Goal: Transaction & Acquisition: Subscribe to service/newsletter

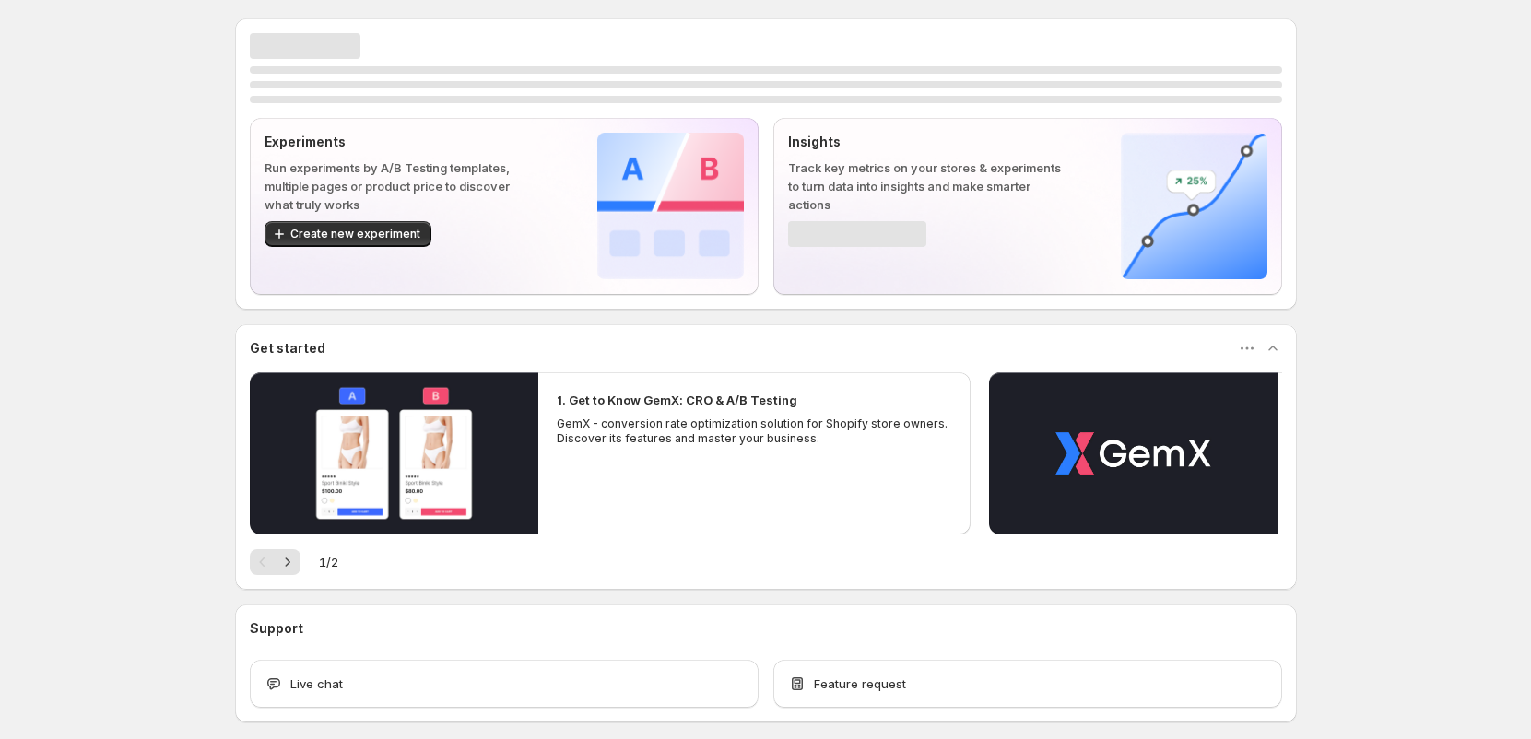
scroll to position [83, 0]
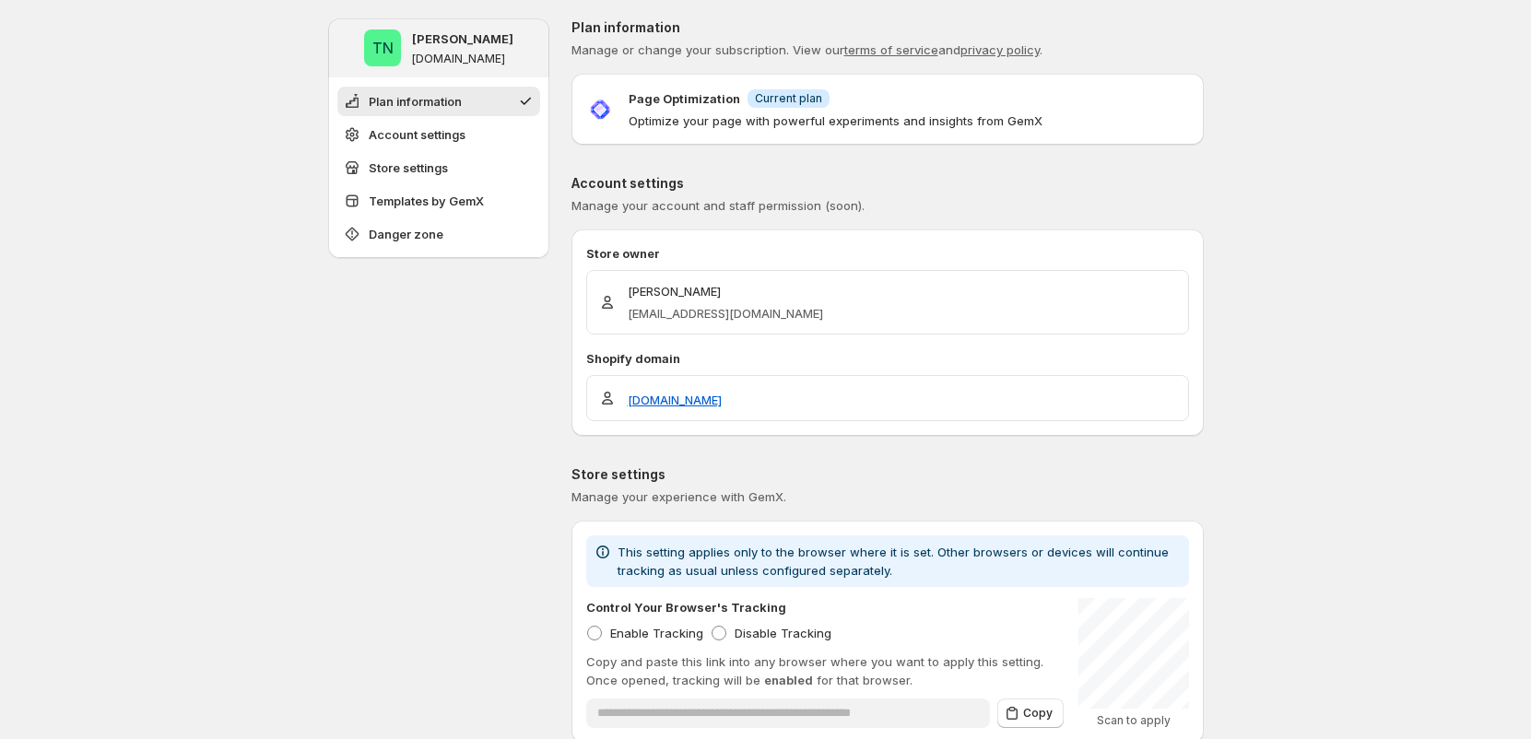
click at [774, 108] on div "Page Optimization Info Current plan Optimize your page with powerful experiment…" at bounding box center [836, 108] width 414 height 41
click at [765, 102] on span "Current plan" at bounding box center [788, 98] width 67 height 15
click at [849, 105] on div "Page Optimization Info Current plan" at bounding box center [836, 97] width 414 height 19
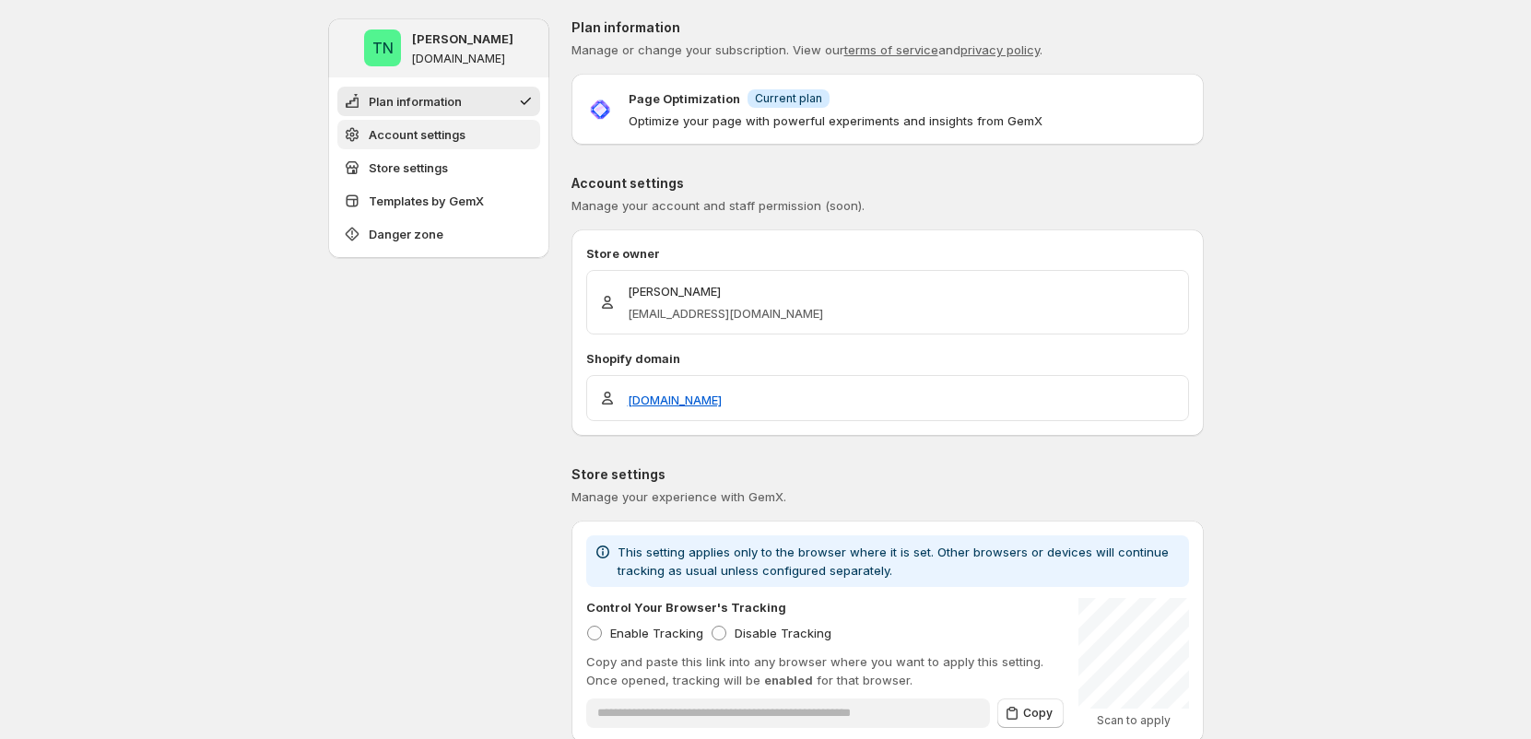
click at [424, 143] on span "Account settings" at bounding box center [417, 134] width 97 height 18
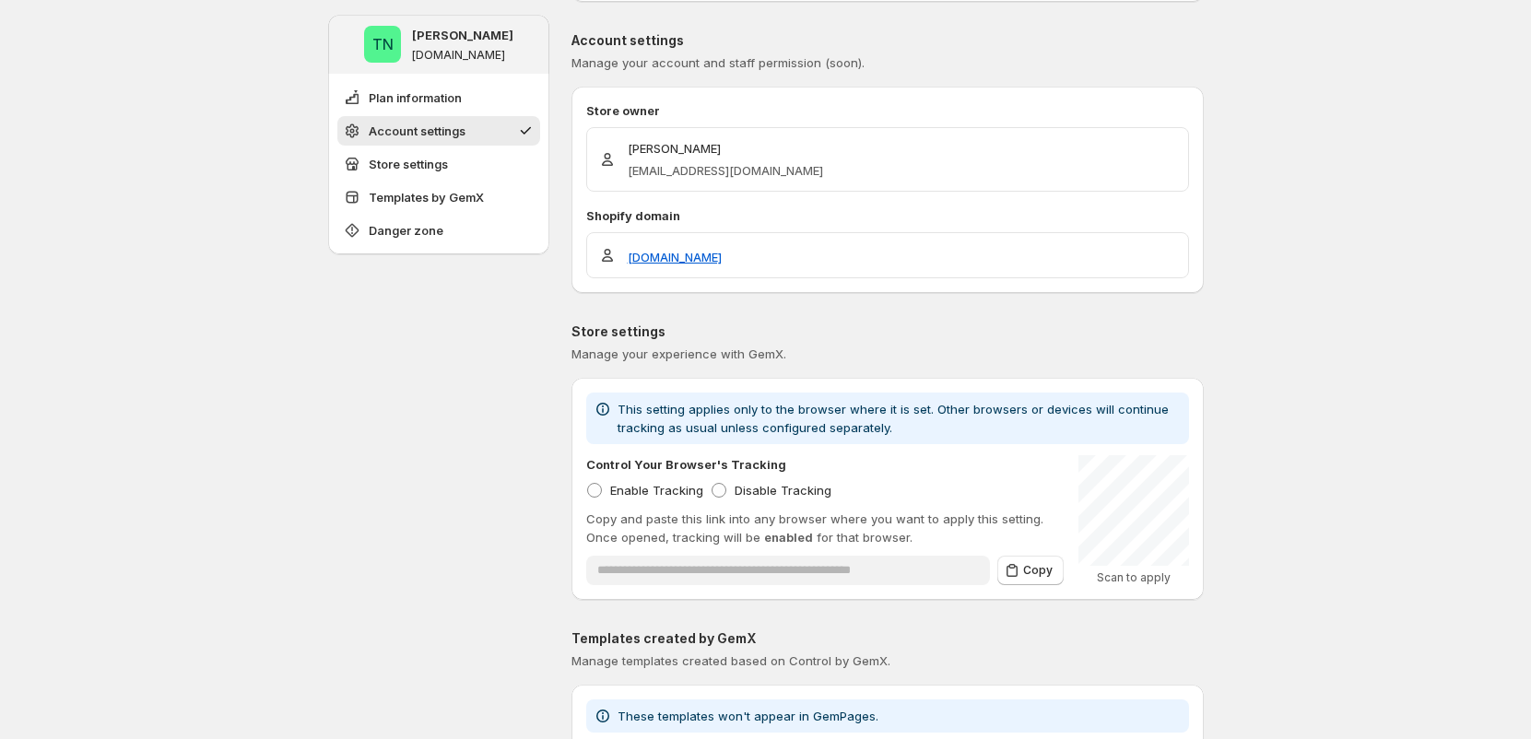
scroll to position [156, 0]
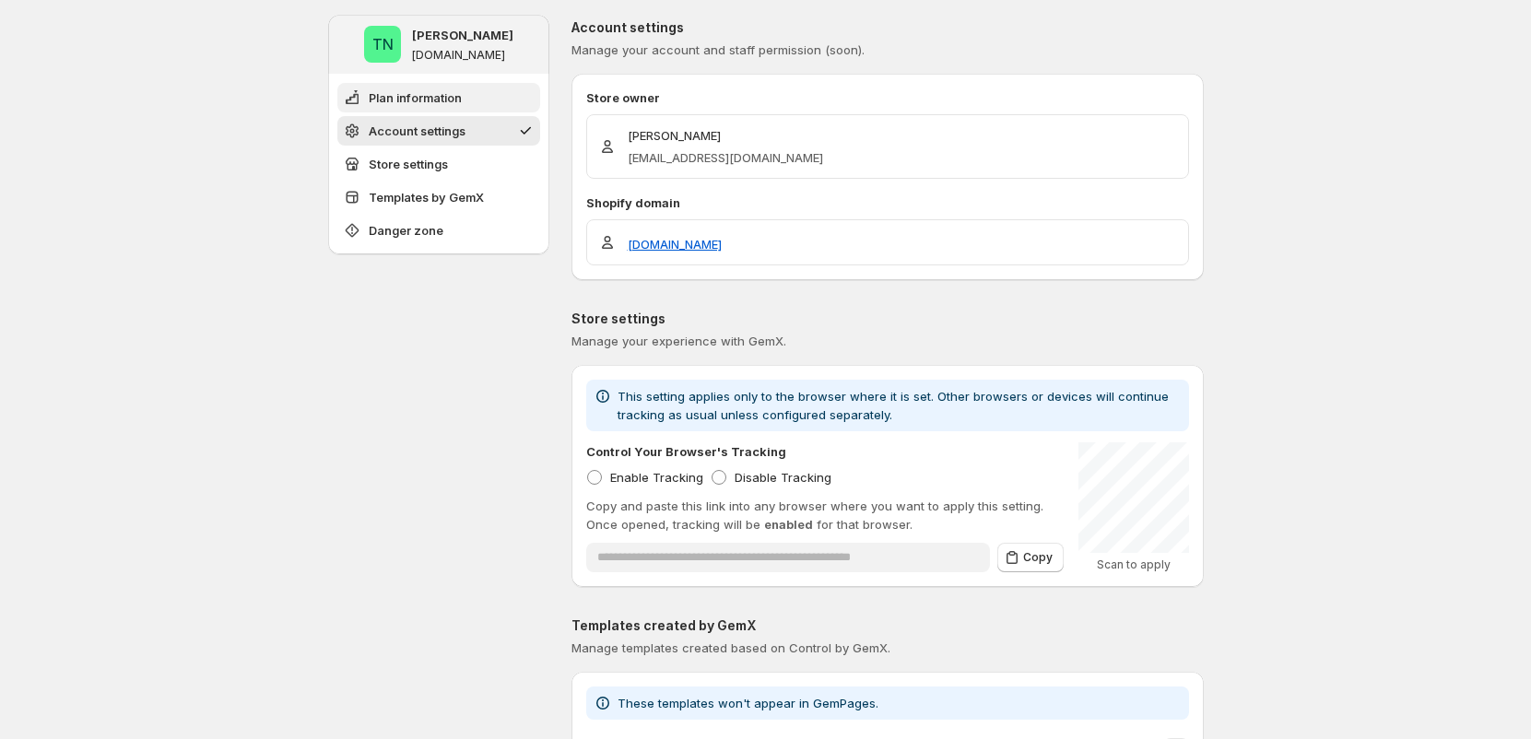
click at [427, 99] on span "Plan information" at bounding box center [415, 97] width 93 height 18
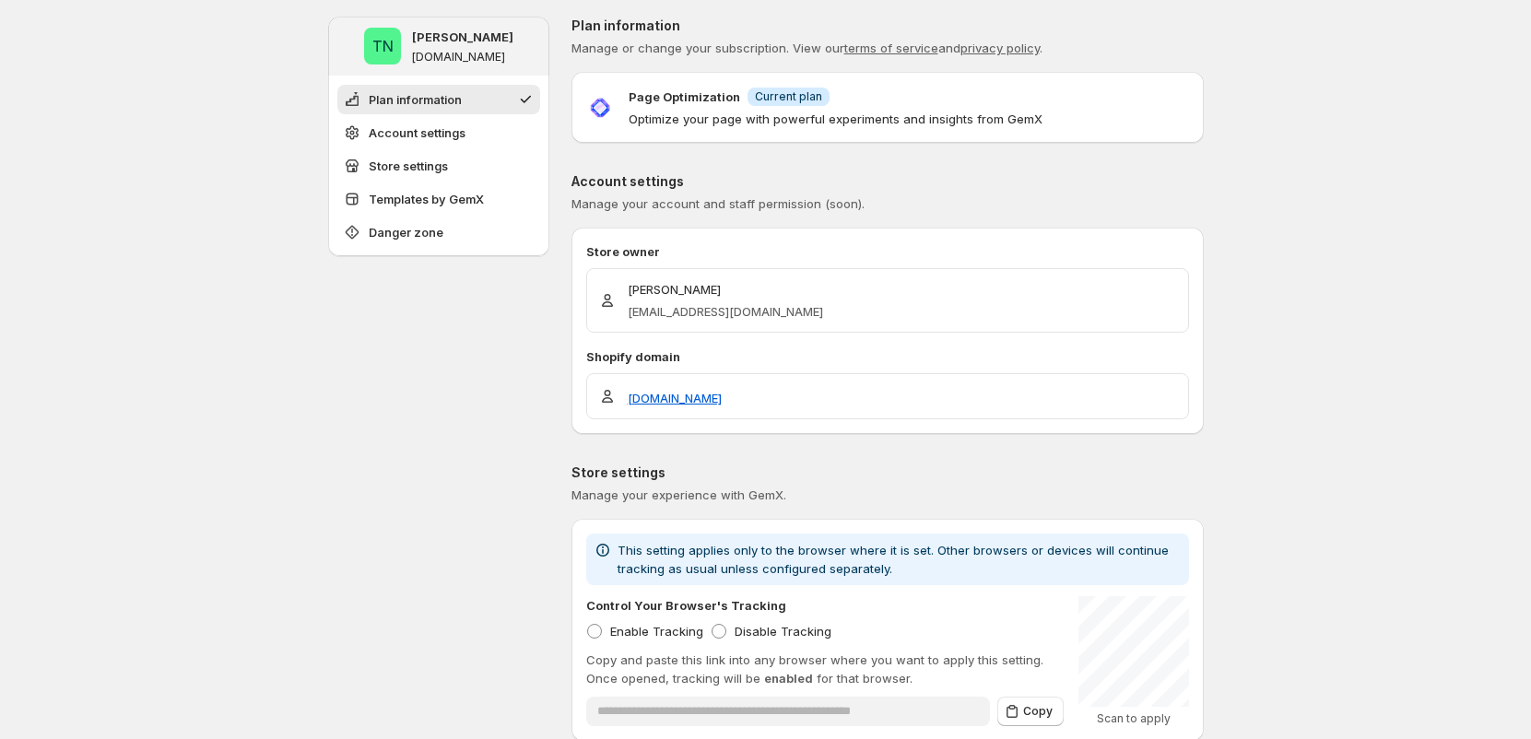
scroll to position [0, 0]
click at [428, 117] on ul "Plan information Account settings Store settings Templates by GemX Danger zone" at bounding box center [438, 168] width 203 height 162
click at [424, 156] on button "Store settings" at bounding box center [438, 167] width 203 height 29
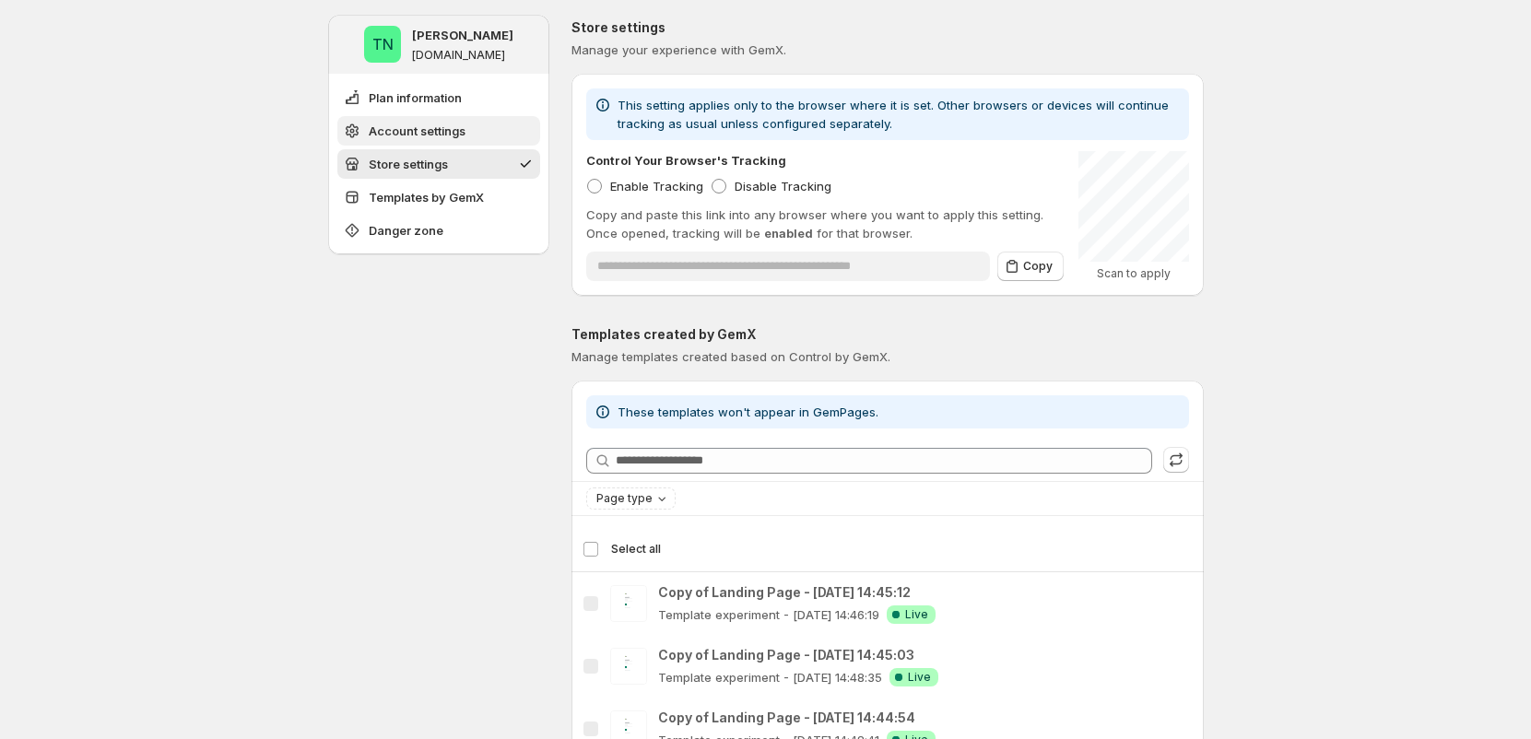
click at [425, 135] on span "Account settings" at bounding box center [417, 131] width 97 height 18
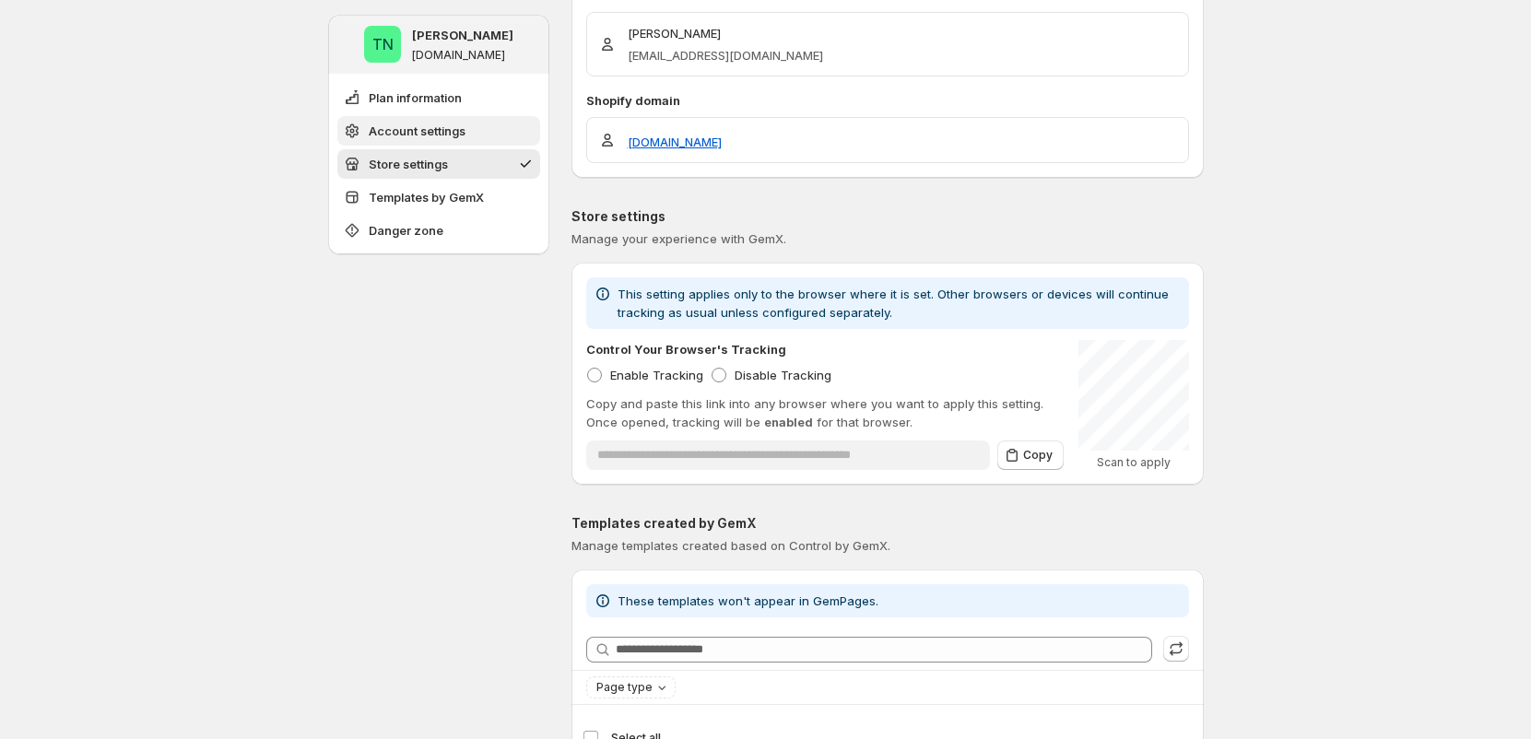
scroll to position [156, 0]
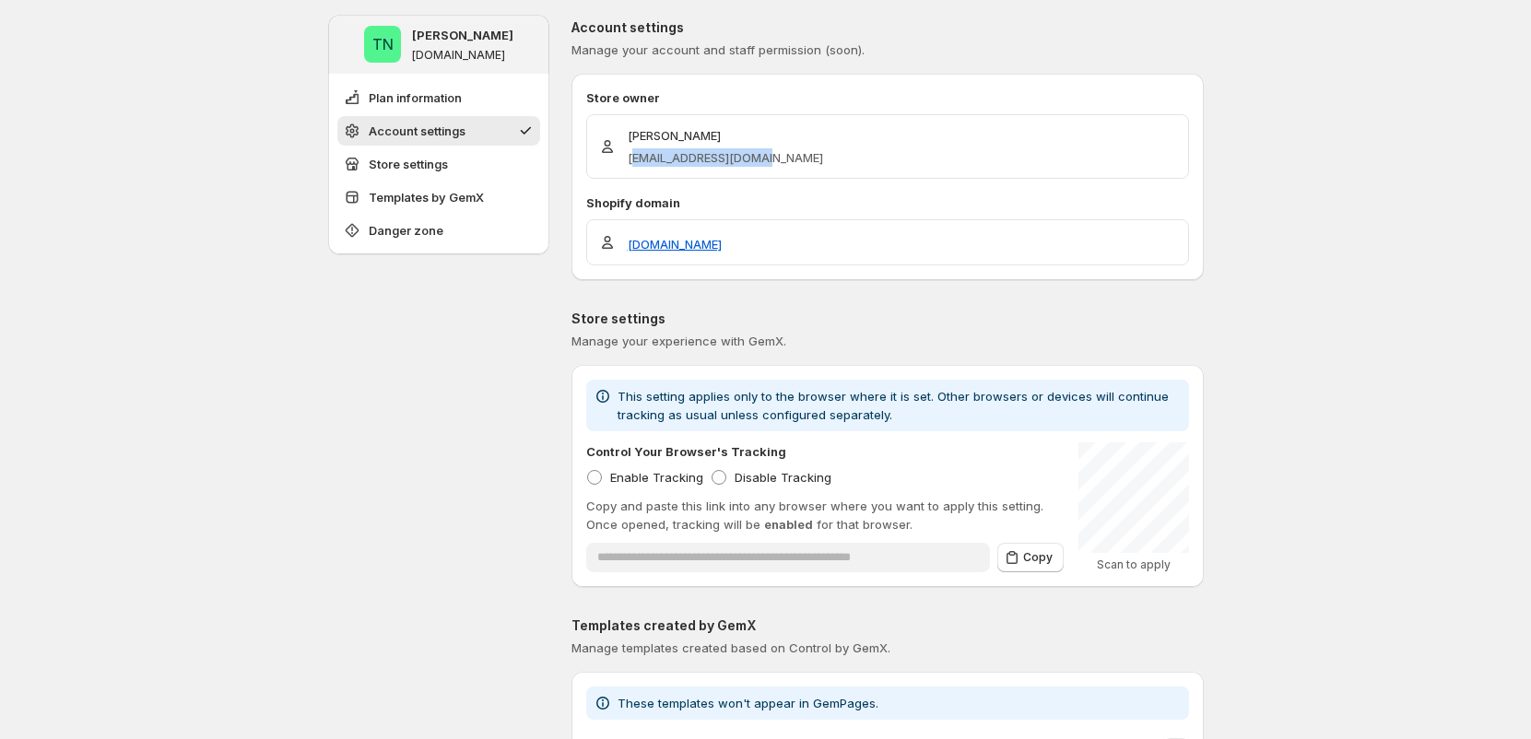
drag, startPoint x: 637, startPoint y: 155, endPoint x: 782, endPoint y: 157, distance: 144.7
click at [782, 157] on div "Tung Ngo tungngo@gempages.help" at bounding box center [887, 146] width 579 height 41
click at [838, 166] on div "Tung Ngo tungngo@gempages.help" at bounding box center [887, 146] width 579 height 41
drag, startPoint x: 802, startPoint y: 166, endPoint x: 643, endPoint y: 164, distance: 158.6
click at [647, 164] on div "Tung Ngo tungngo@gempages.help" at bounding box center [887, 146] width 579 height 41
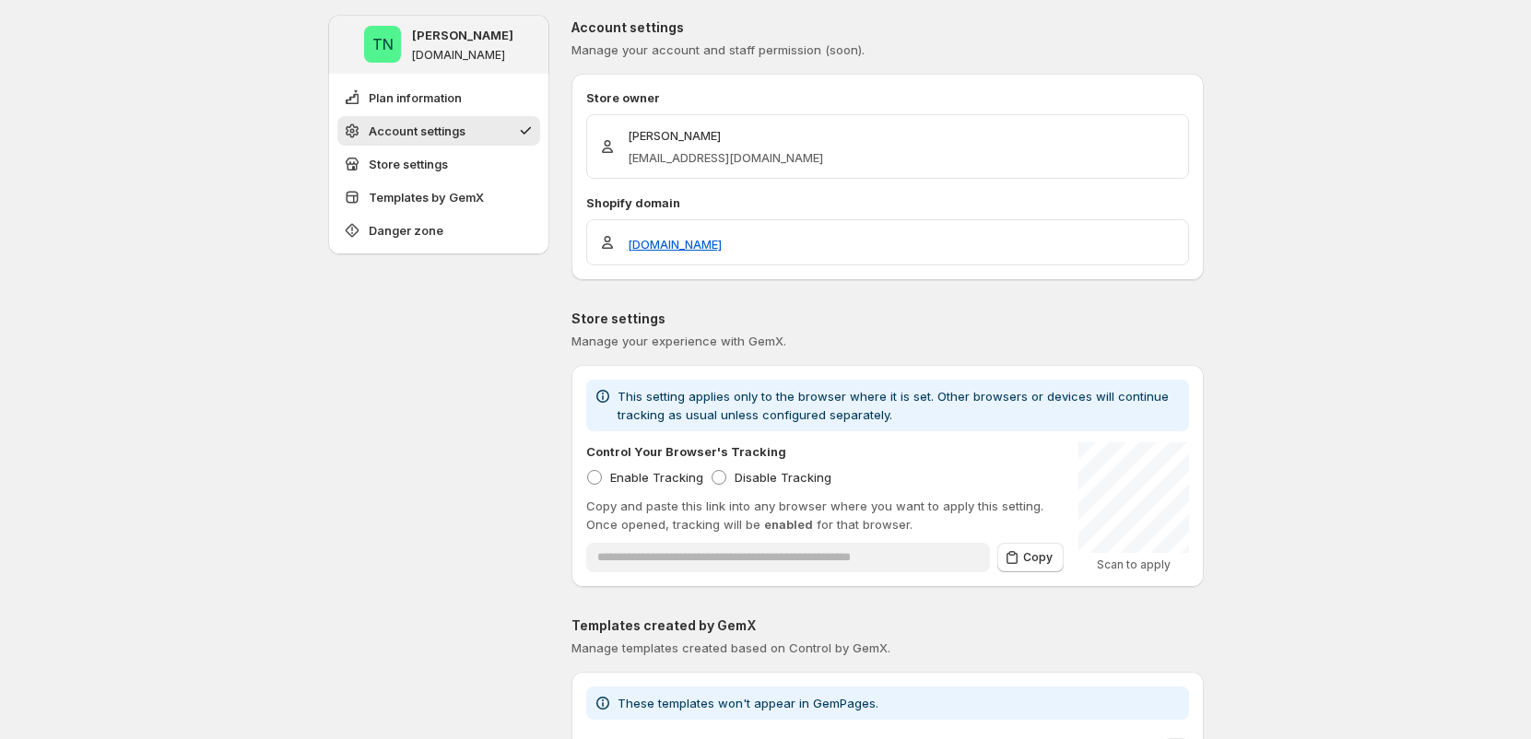
click at [600, 167] on div "Tung Ngo tungngo@gempages.help" at bounding box center [887, 146] width 603 height 65
drag, startPoint x: 676, startPoint y: 168, endPoint x: 833, endPoint y: 171, distance: 157.6
click at [806, 170] on div "Tung Ngo tungngo@gempages.help" at bounding box center [887, 146] width 603 height 65
click at [838, 171] on div "Tung Ngo tungngo@gempages.help" at bounding box center [887, 146] width 603 height 65
drag, startPoint x: 789, startPoint y: 168, endPoint x: 618, endPoint y: 131, distance: 175.4
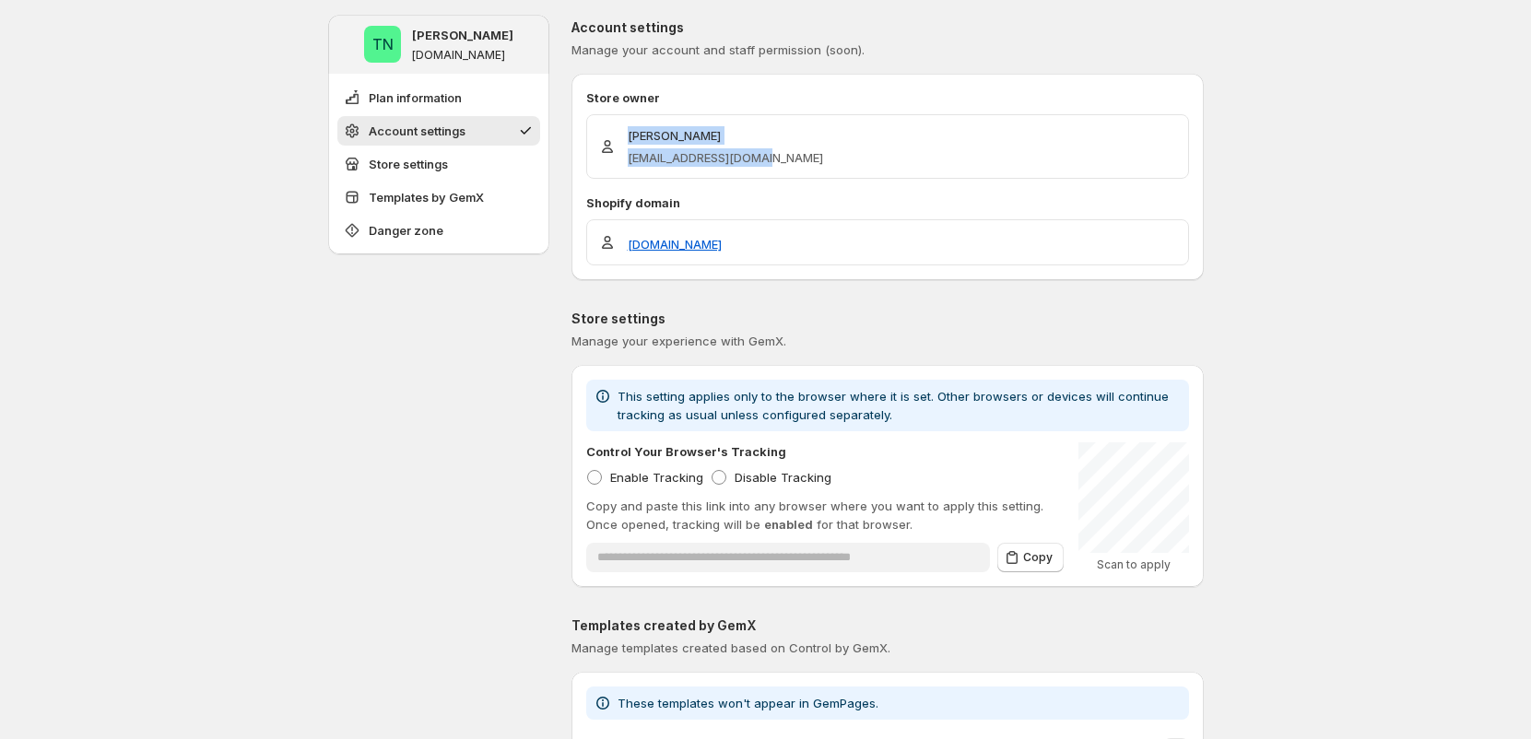
click at [618, 131] on div "Tung Ngo tungngo@gempages.help" at bounding box center [887, 146] width 603 height 65
click at [799, 176] on div "Tung Ngo tungngo@gempages.help" at bounding box center [887, 146] width 603 height 65
drag, startPoint x: 642, startPoint y: 157, endPoint x: 801, endPoint y: 162, distance: 159.6
click at [800, 162] on div "Tung Ngo tungngo@gempages.help" at bounding box center [887, 146] width 579 height 41
click at [854, 168] on div "Tung Ngo tungngo@gempages.help" at bounding box center [887, 146] width 603 height 65
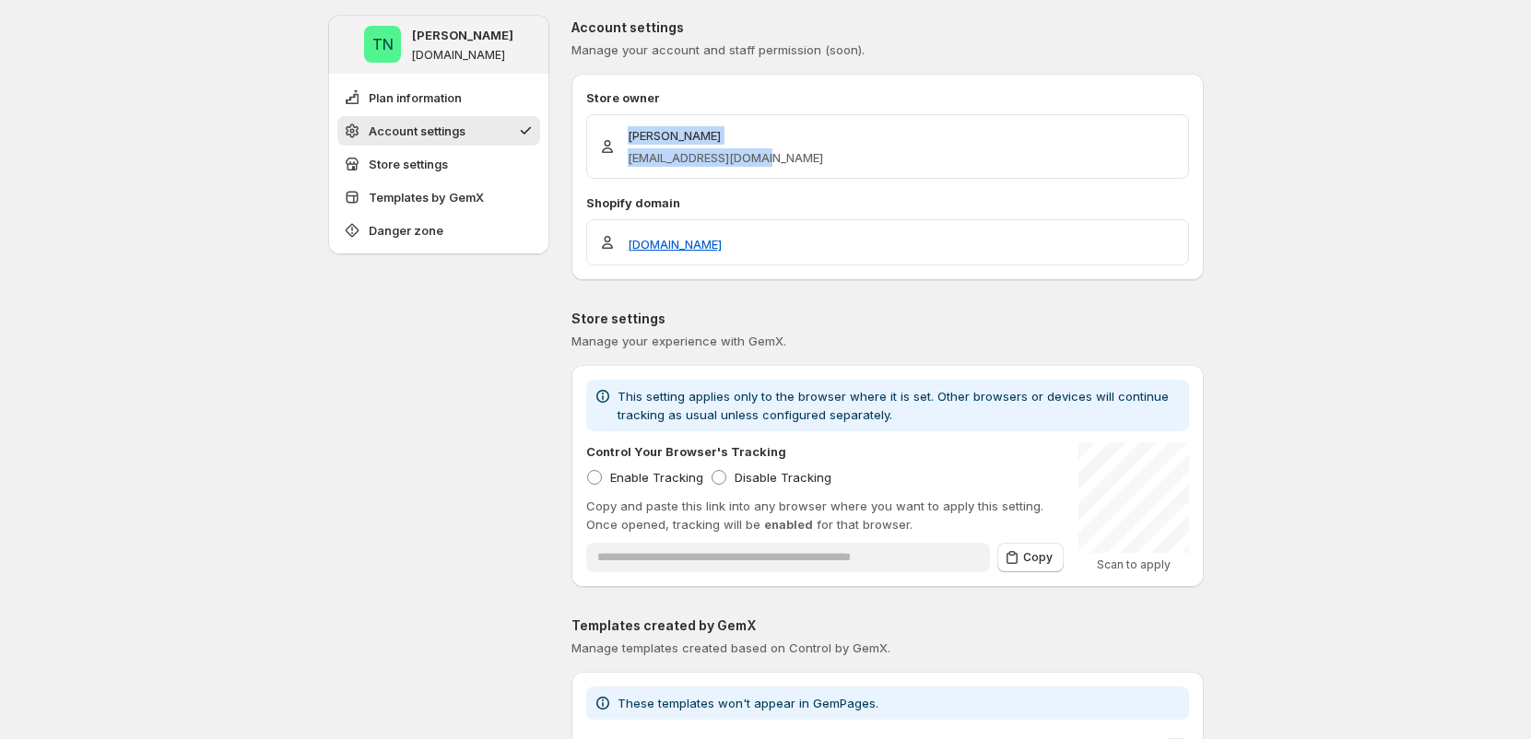
drag, startPoint x: 762, startPoint y: 179, endPoint x: 623, endPoint y: 125, distance: 149.1
click at [623, 125] on div "Store owner Tung Ngo tungngo@gempages.help Shopify domain ducky-gemx-33.myshopi…" at bounding box center [887, 176] width 603 height 177
click at [776, 144] on p "Tung Ngo" at bounding box center [725, 135] width 195 height 18
click at [756, 172] on div "Tung Ngo tungngo@gempages.help" at bounding box center [887, 146] width 603 height 65
click at [648, 150] on p "tungngo@gempages.help" at bounding box center [725, 157] width 195 height 18
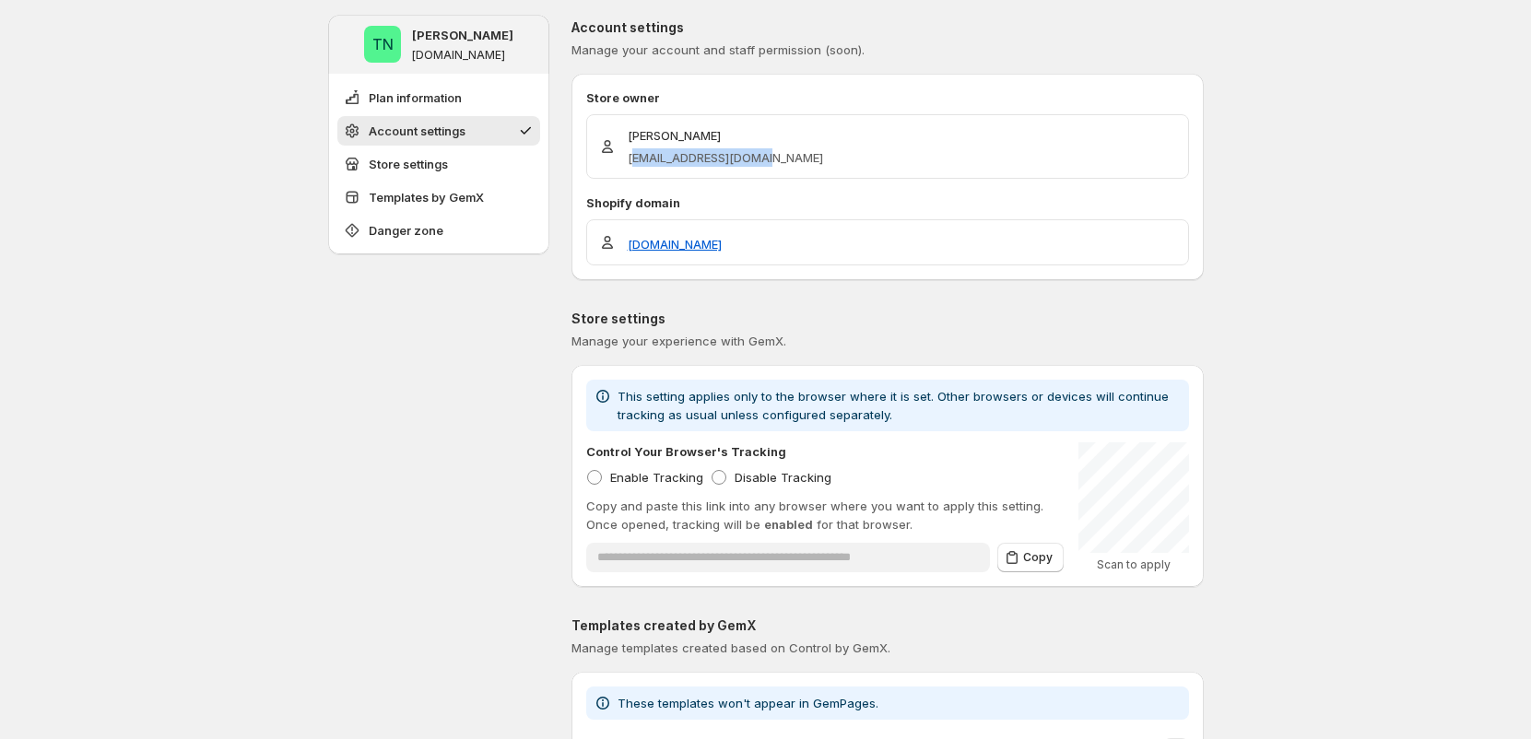
drag, startPoint x: 640, startPoint y: 156, endPoint x: 807, endPoint y: 159, distance: 167.8
click at [782, 160] on div "Tung Ngo tungngo@gempages.help" at bounding box center [887, 146] width 579 height 41
click at [829, 160] on div "Tung Ngo tungngo@gempages.help" at bounding box center [887, 146] width 579 height 41
drag, startPoint x: 823, startPoint y: 161, endPoint x: 813, endPoint y: 158, distance: 10.8
click at [818, 159] on div "Tung Ngo tungngo@gempages.help" at bounding box center [887, 146] width 579 height 41
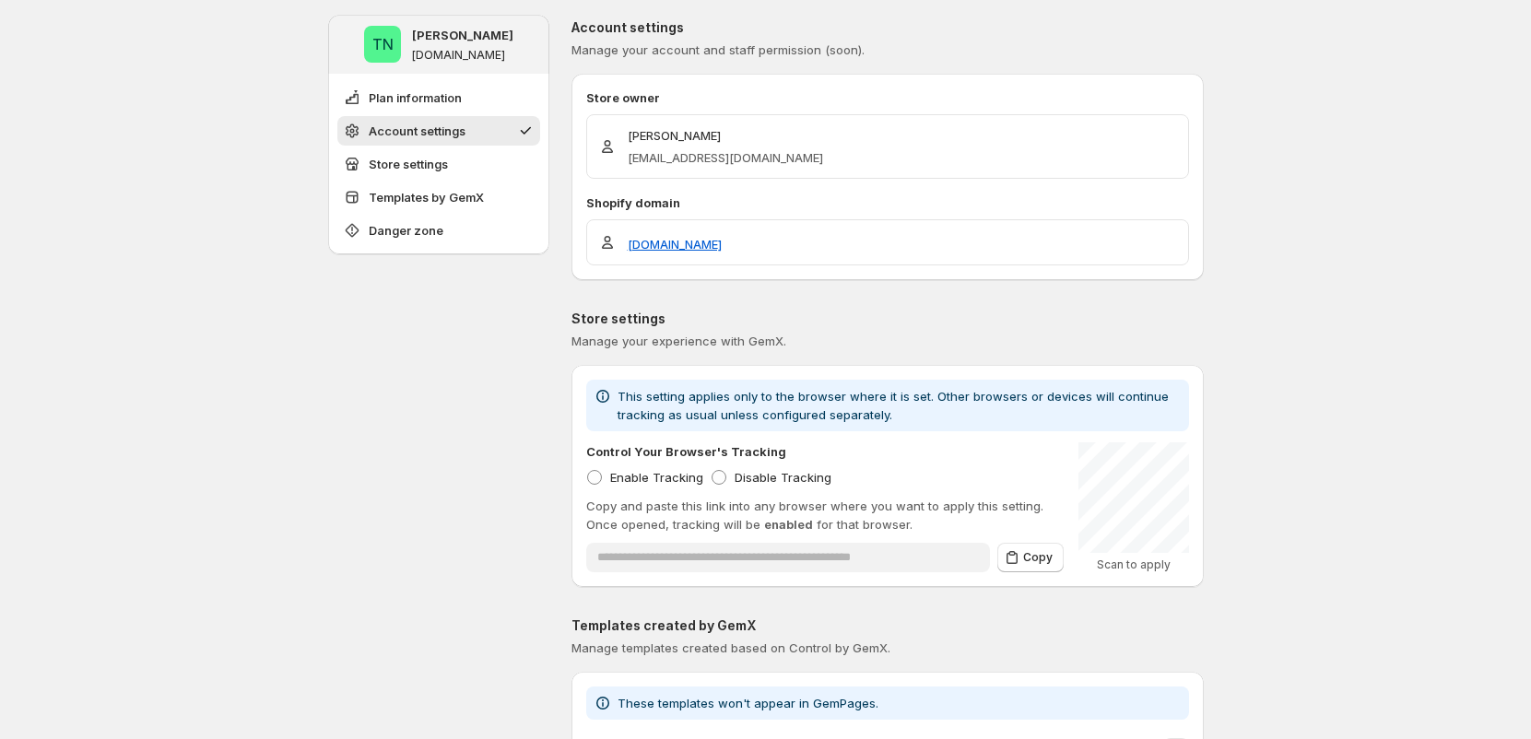
drag, startPoint x: 735, startPoint y: 109, endPoint x: 723, endPoint y: 96, distance: 17.6
click at [727, 100] on div "Store owner Tung Ngo tungngo@gempages.help" at bounding box center [887, 133] width 603 height 90
drag, startPoint x: 594, startPoint y: 52, endPoint x: 762, endPoint y: 52, distance: 168.7
click at [762, 52] on span "Manage your account and staff permission (soon)." at bounding box center [718, 49] width 293 height 15
drag, startPoint x: 815, startPoint y: 58, endPoint x: 866, endPoint y: 57, distance: 51.6
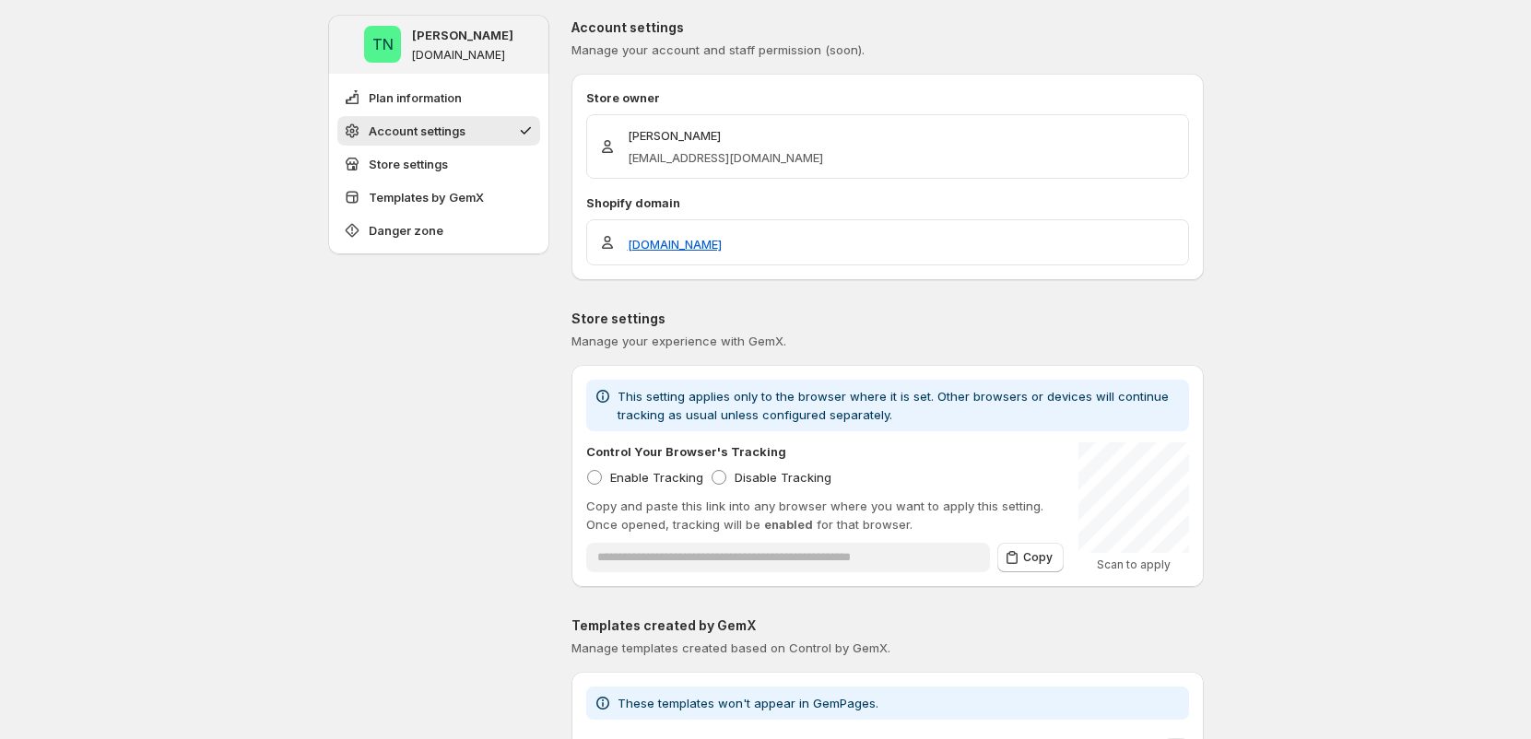
click at [819, 58] on span "Manage your account and staff permission (soon)." at bounding box center [888, 50] width 632 height 18
drag, startPoint x: 881, startPoint y: 54, endPoint x: 675, endPoint y: 49, distance: 206.6
click at [675, 49] on span "Manage your account and staff permission (soon)." at bounding box center [888, 50] width 632 height 18
drag, startPoint x: 695, startPoint y: 196, endPoint x: 669, endPoint y: 176, distance: 32.8
click at [694, 196] on p "Shopify domain" at bounding box center [887, 203] width 603 height 18
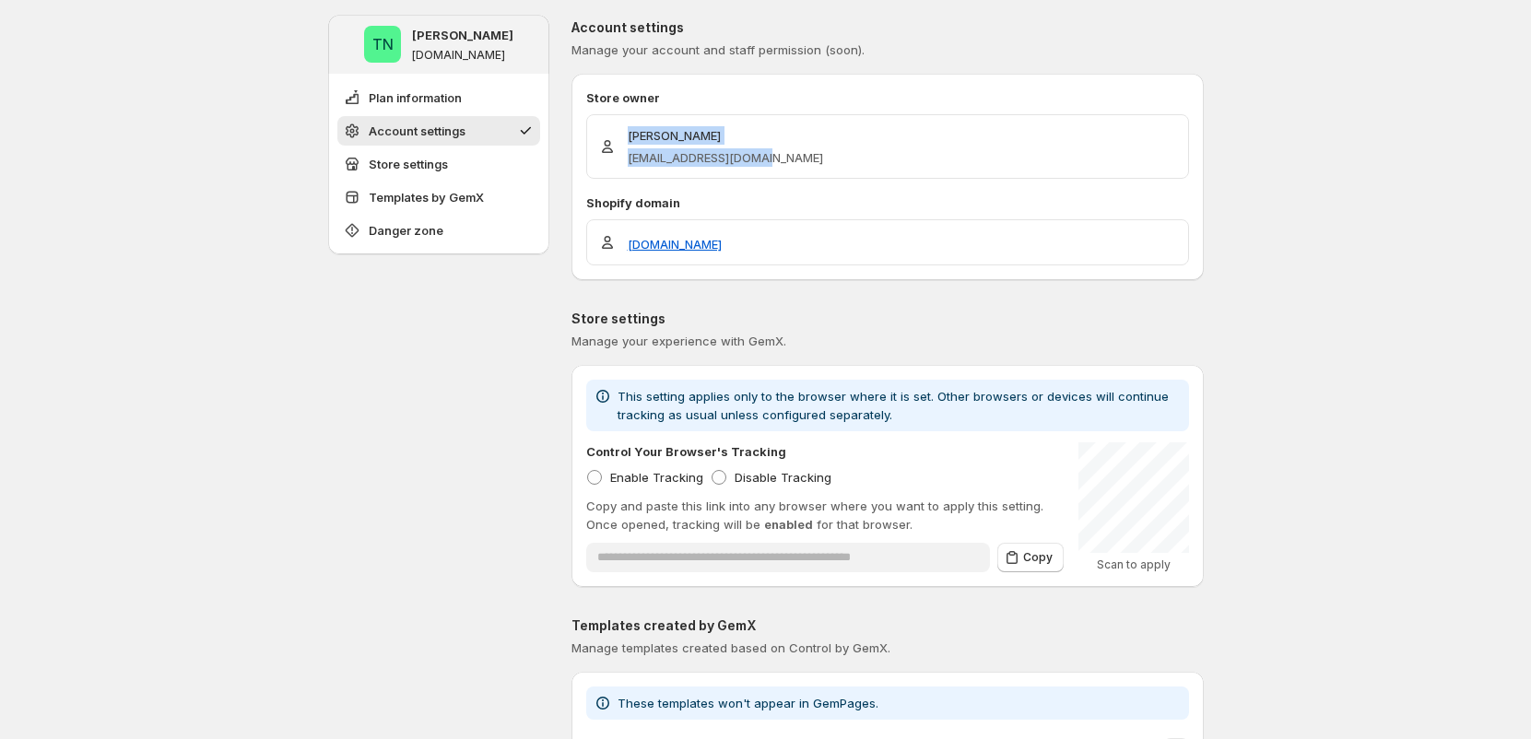
drag, startPoint x: 624, startPoint y: 159, endPoint x: 848, endPoint y: 171, distance: 224.3
click at [848, 171] on div "Tung Ngo tungngo@gempages.help" at bounding box center [887, 146] width 603 height 65
click at [776, 164] on p "tungngo@gempages.help" at bounding box center [725, 157] width 195 height 18
drag, startPoint x: 778, startPoint y: 157, endPoint x: 641, endPoint y: 130, distance: 139.9
click at [641, 130] on div "Tung Ngo tungngo@gempages.help" at bounding box center [725, 146] width 195 height 41
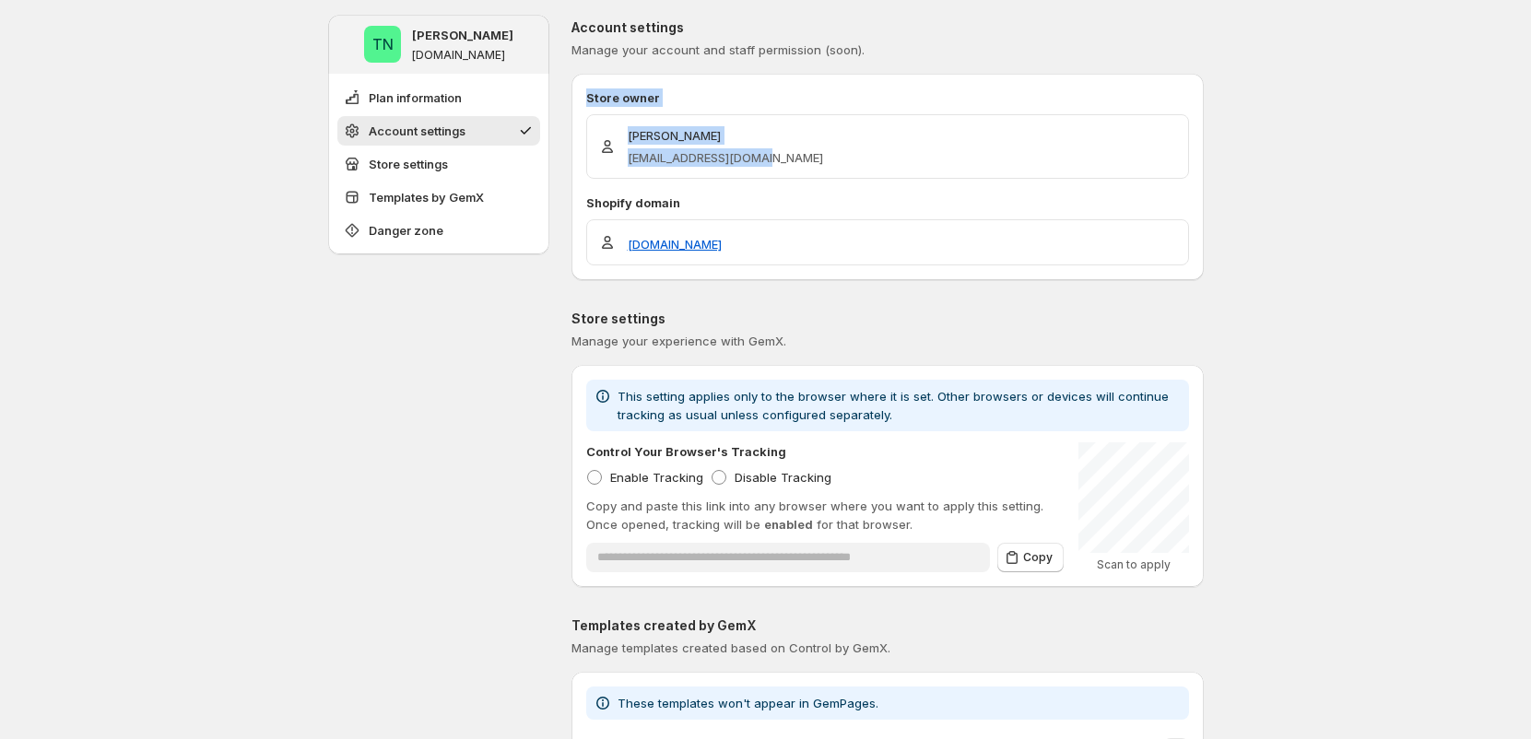
drag, startPoint x: 584, startPoint y: 96, endPoint x: 787, endPoint y: 133, distance: 206.1
click at [821, 160] on div "Store owner Tung Ngo tungngo@gempages.help Shopify domain ducky-gemx-33.myshopi…" at bounding box center [888, 176] width 632 height 177
click at [772, 154] on p "tungngo@gempages.help" at bounding box center [725, 157] width 195 height 18
drag, startPoint x: 749, startPoint y: 172, endPoint x: 596, endPoint y: 97, distance: 170.7
click at [596, 97] on div "Store owner Tung Ngo tungngo@gempages.help" at bounding box center [887, 133] width 603 height 90
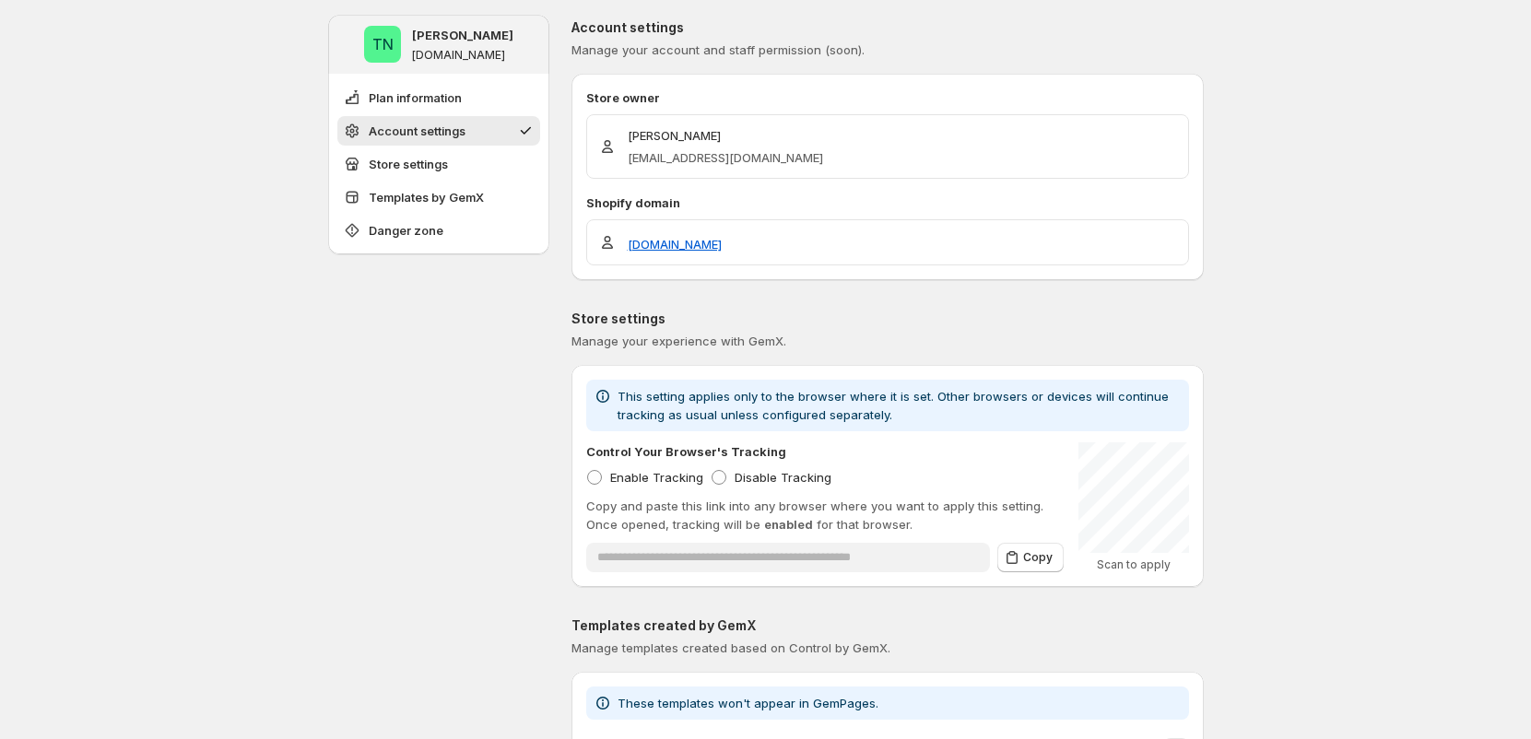
click at [750, 127] on p "Tung Ngo" at bounding box center [725, 135] width 195 height 18
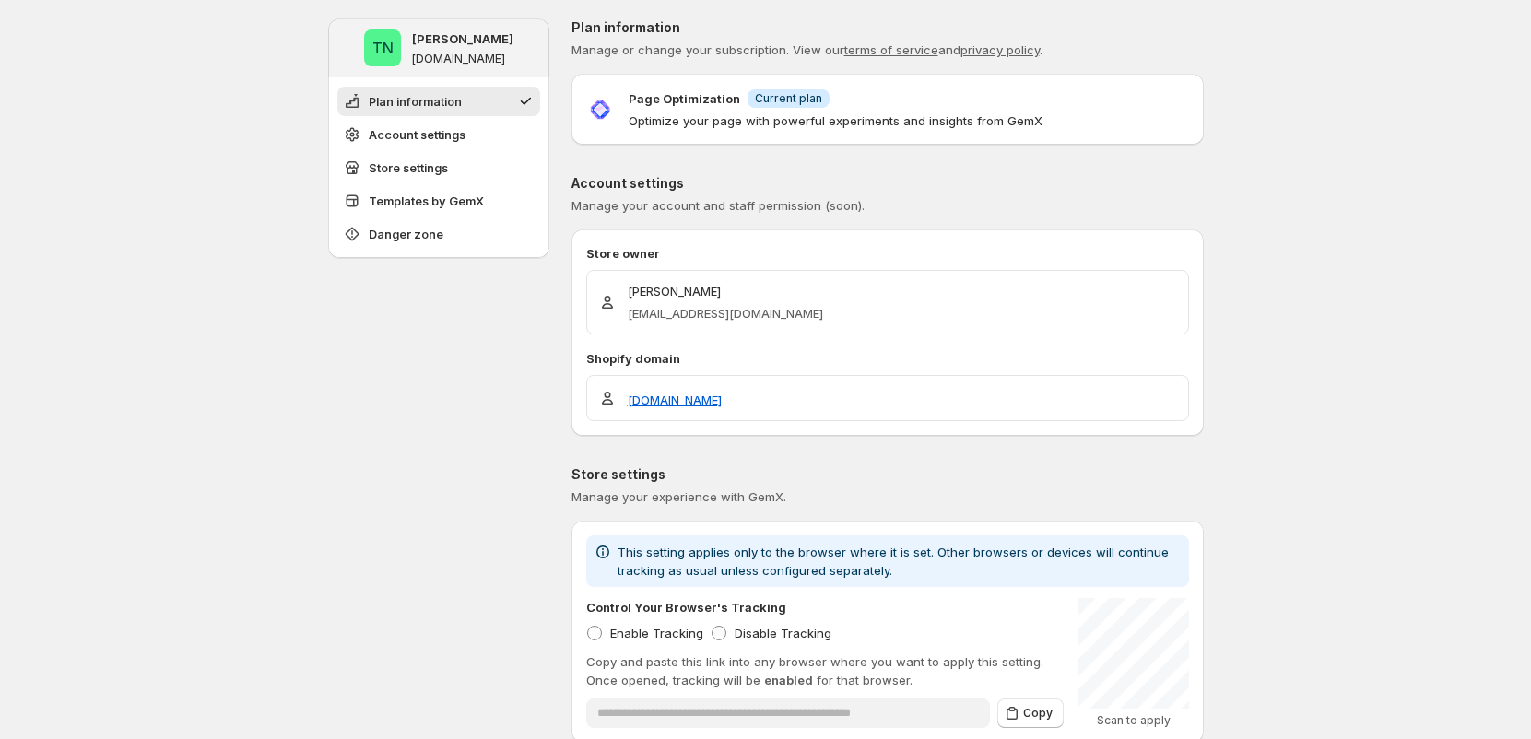
click at [748, 112] on p "Optimize your page with powerful experiments and insights from GemX" at bounding box center [836, 121] width 414 height 18
click at [599, 107] on img at bounding box center [600, 110] width 28 height 28
click at [736, 109] on div "Page Optimization Info Current plan Optimize your page with powerful experiment…" at bounding box center [836, 108] width 414 height 41
click at [717, 94] on p "Page Optimization" at bounding box center [685, 98] width 112 height 18
drag, startPoint x: 683, startPoint y: 103, endPoint x: 771, endPoint y: 111, distance: 87.9
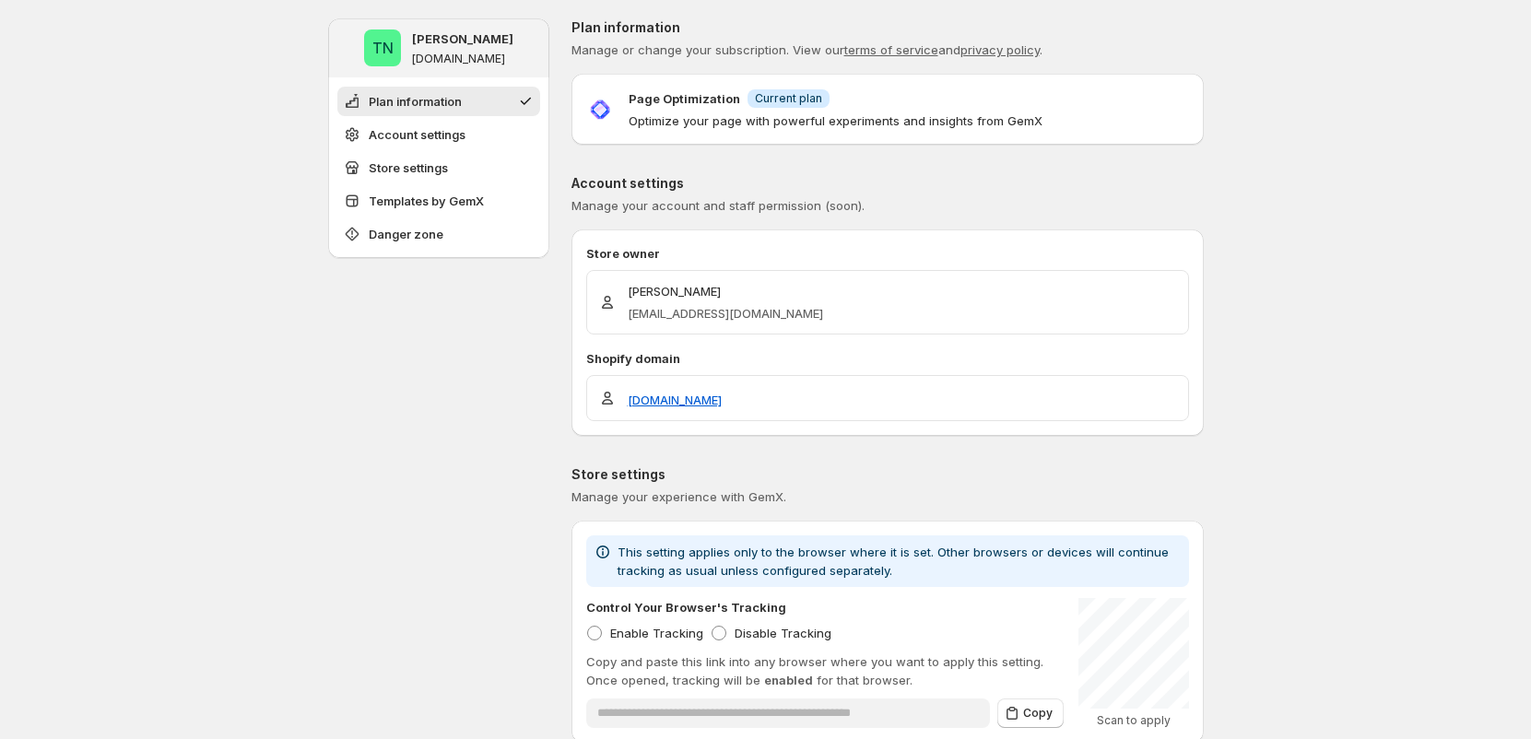
click at [684, 103] on p "Page Optimization" at bounding box center [685, 98] width 112 height 18
drag, startPoint x: 905, startPoint y: 110, endPoint x: 953, endPoint y: 109, distance: 47.9
click at [953, 109] on div "Page Optimization Info Current plan Optimize your page with powerful experiment…" at bounding box center [836, 108] width 414 height 41
drag, startPoint x: 668, startPoint y: 123, endPoint x: 683, endPoint y: 109, distance: 20.2
click at [668, 122] on p "Optimize your page with powerful experiments and insights from GemX" at bounding box center [836, 121] width 414 height 18
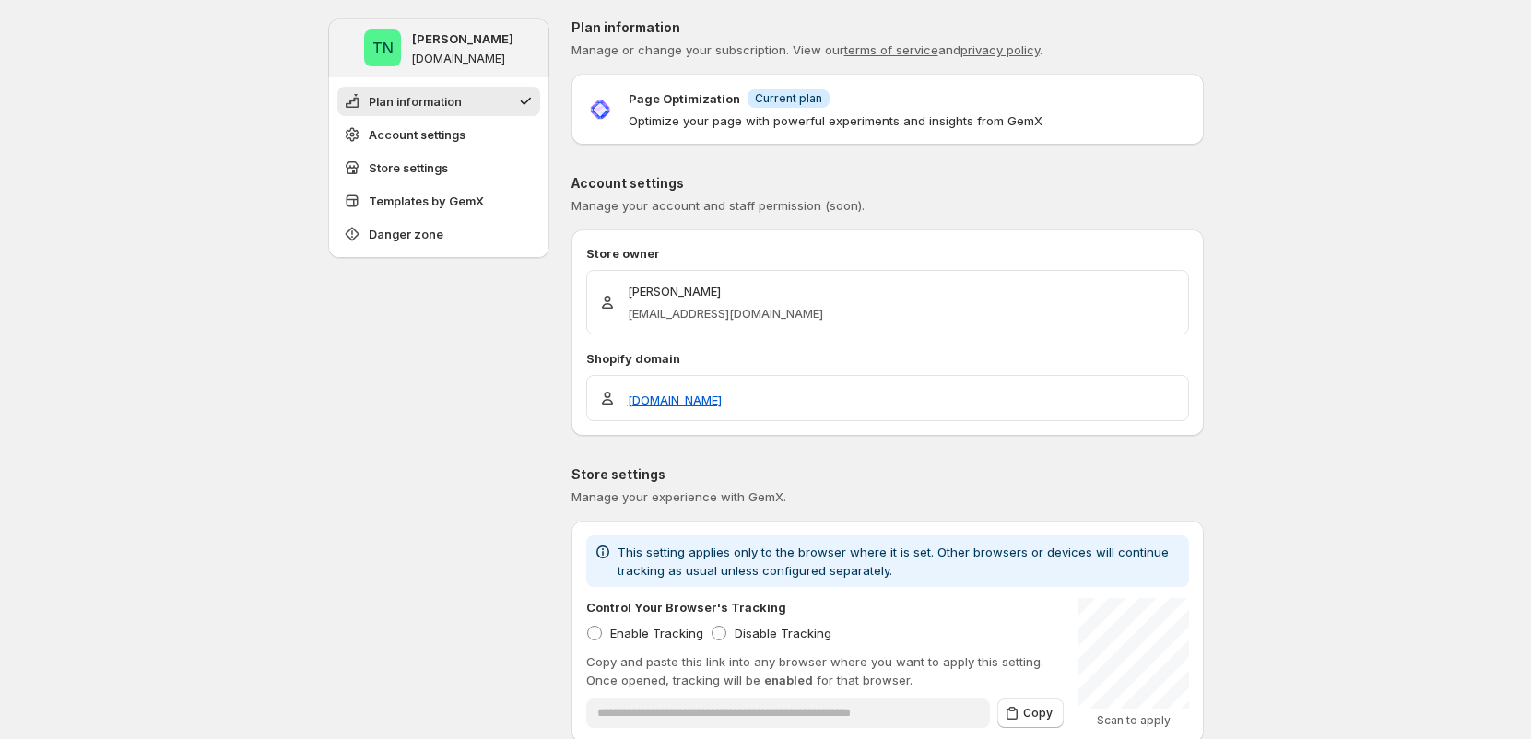
click at [684, 109] on div "Page Optimization Info Current plan Optimize your page with powerful experiment…" at bounding box center [836, 108] width 414 height 41
drag, startPoint x: 686, startPoint y: 95, endPoint x: 764, endPoint y: 102, distance: 78.7
click at [686, 95] on p "Page Optimization" at bounding box center [685, 98] width 112 height 18
click at [764, 102] on span "Current plan" at bounding box center [788, 98] width 67 height 15
click at [789, 98] on span "Current plan" at bounding box center [788, 98] width 67 height 15
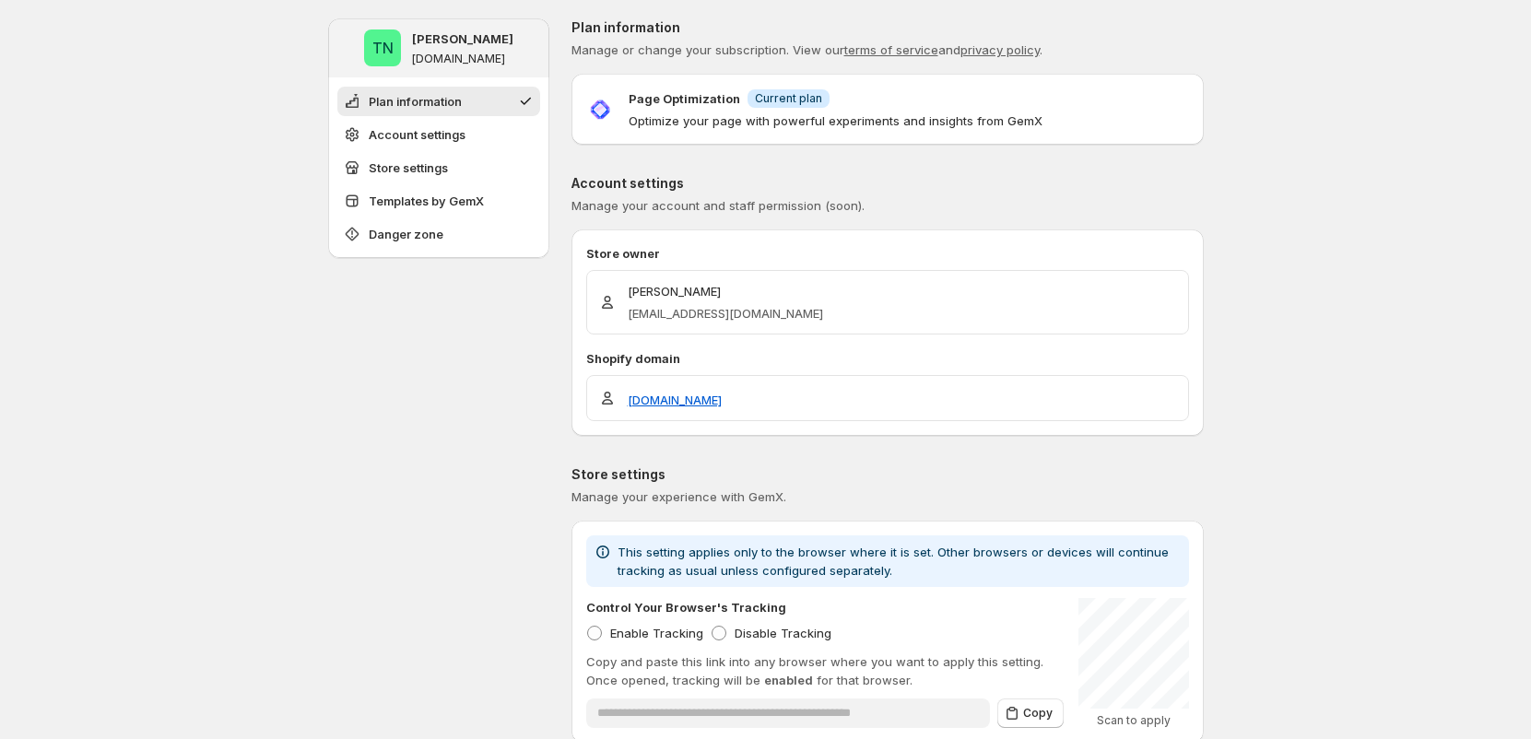
click at [790, 136] on div "Page Optimization Info Current plan Optimize your page with powerful experiment…" at bounding box center [888, 109] width 632 height 71
drag, startPoint x: 901, startPoint y: 117, endPoint x: 963, endPoint y: 120, distance: 62.7
click at [912, 119] on p "Optimize your page with powerful experiments and insights from GemX" at bounding box center [836, 121] width 414 height 18
drag, startPoint x: 1075, startPoint y: 119, endPoint x: 1180, endPoint y: 117, distance: 105.1
click at [1076, 119] on div "Page Optimization Info Current plan Optimize your page with powerful experiment…" at bounding box center [887, 108] width 603 height 41
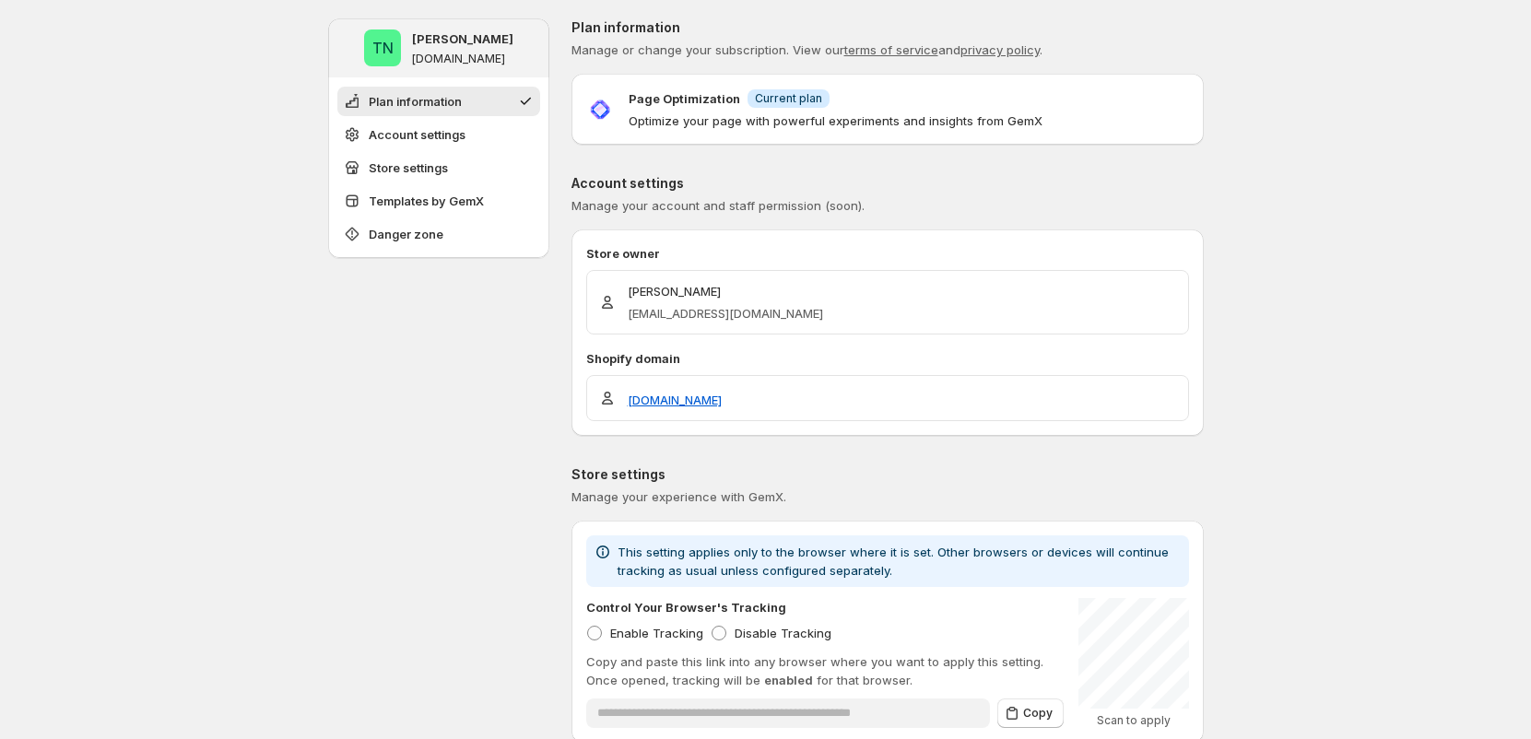
click at [1196, 112] on div "Page Optimization Info Current plan Optimize your page with powerful experiment…" at bounding box center [888, 108] width 632 height 41
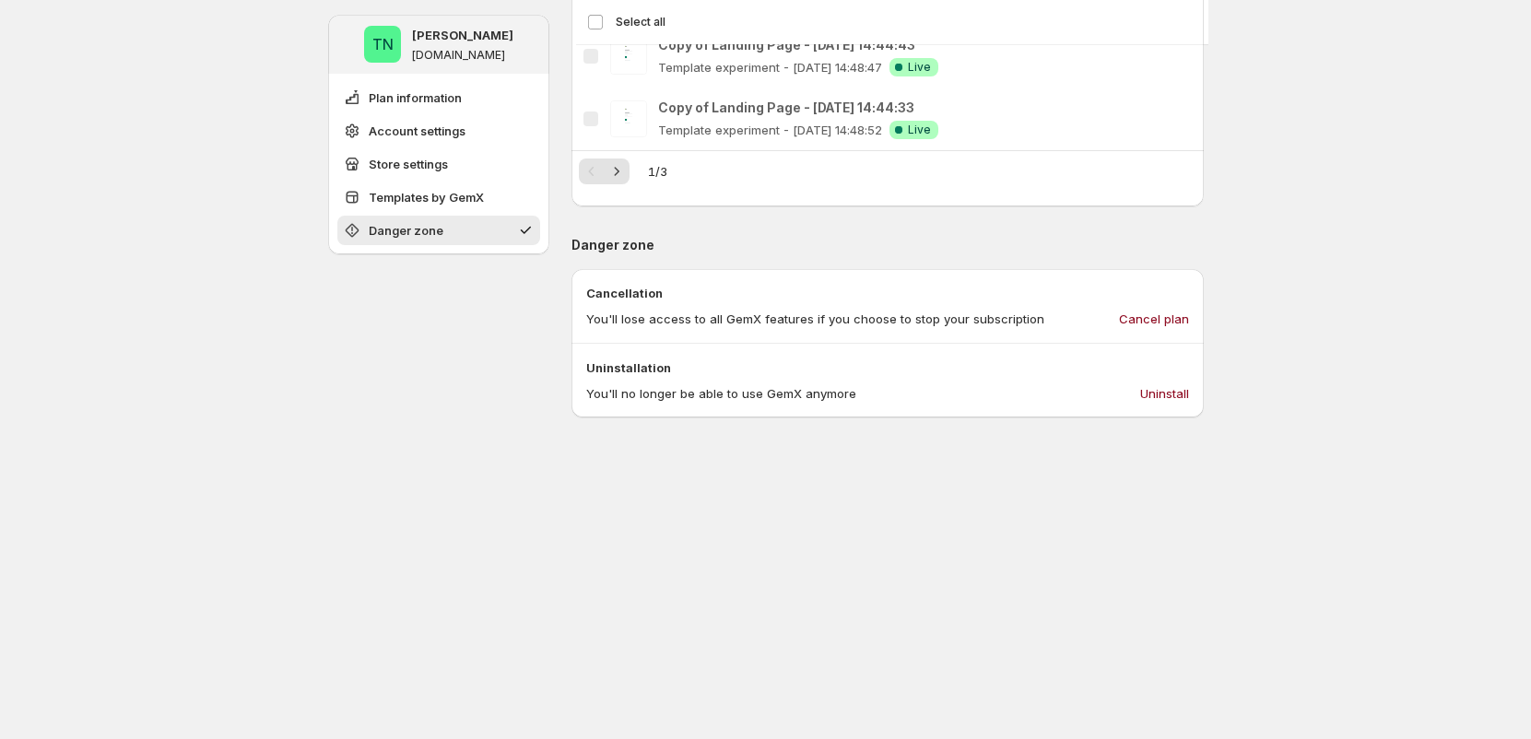
scroll to position [1223, 0]
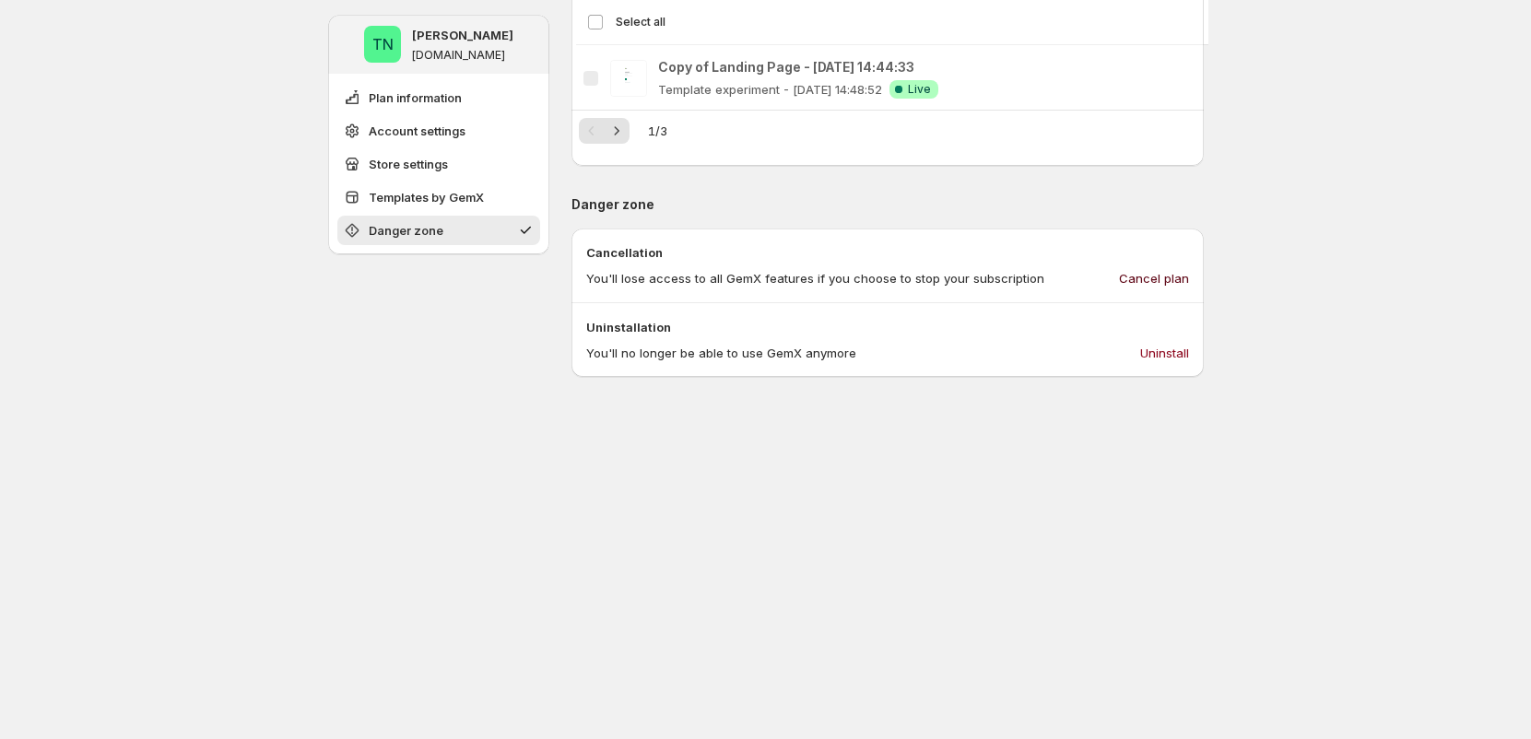
click at [1167, 277] on span "Cancel plan" at bounding box center [1154, 278] width 70 height 18
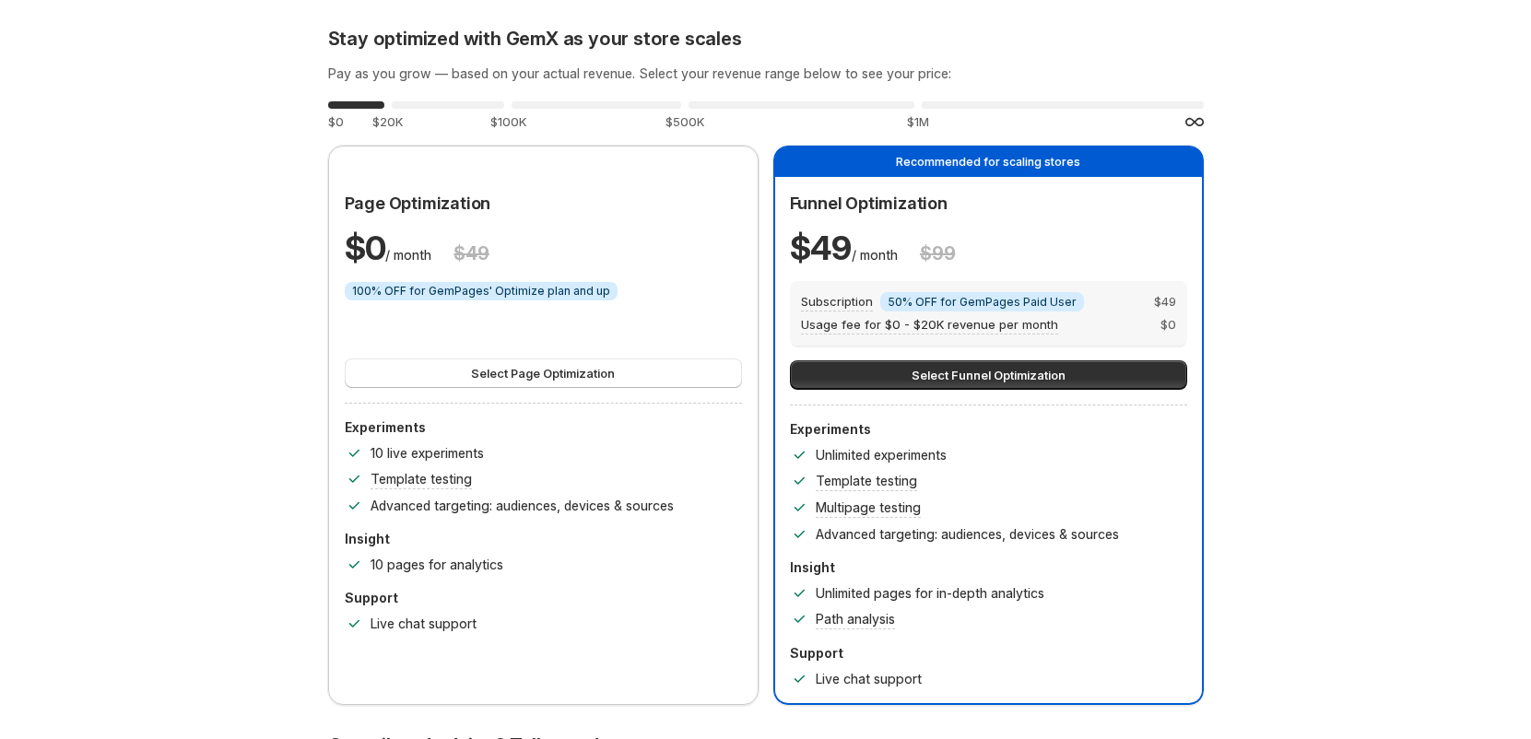
scroll to position [0, 0]
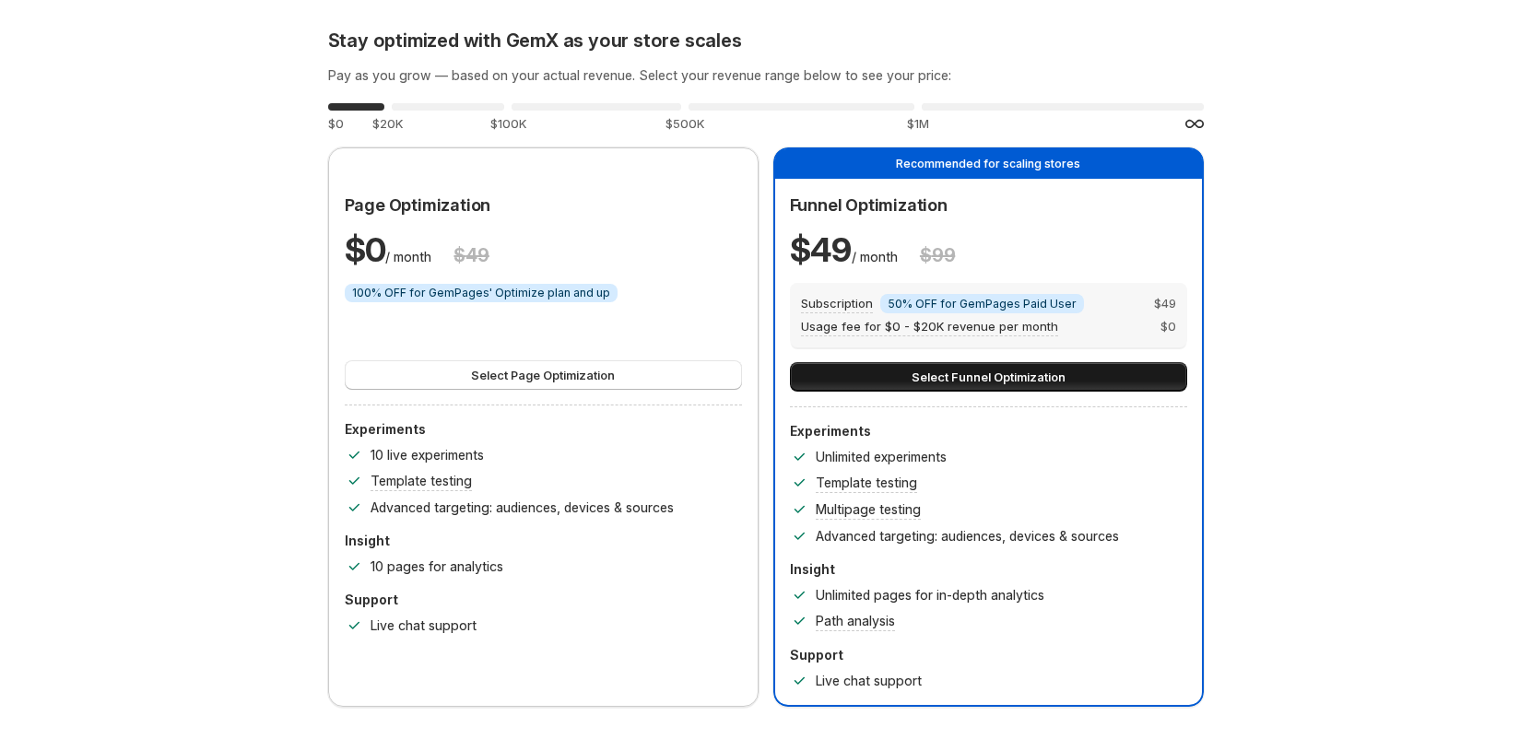
click at [1137, 383] on button "Select Funnel Optimization" at bounding box center [988, 376] width 397 height 29
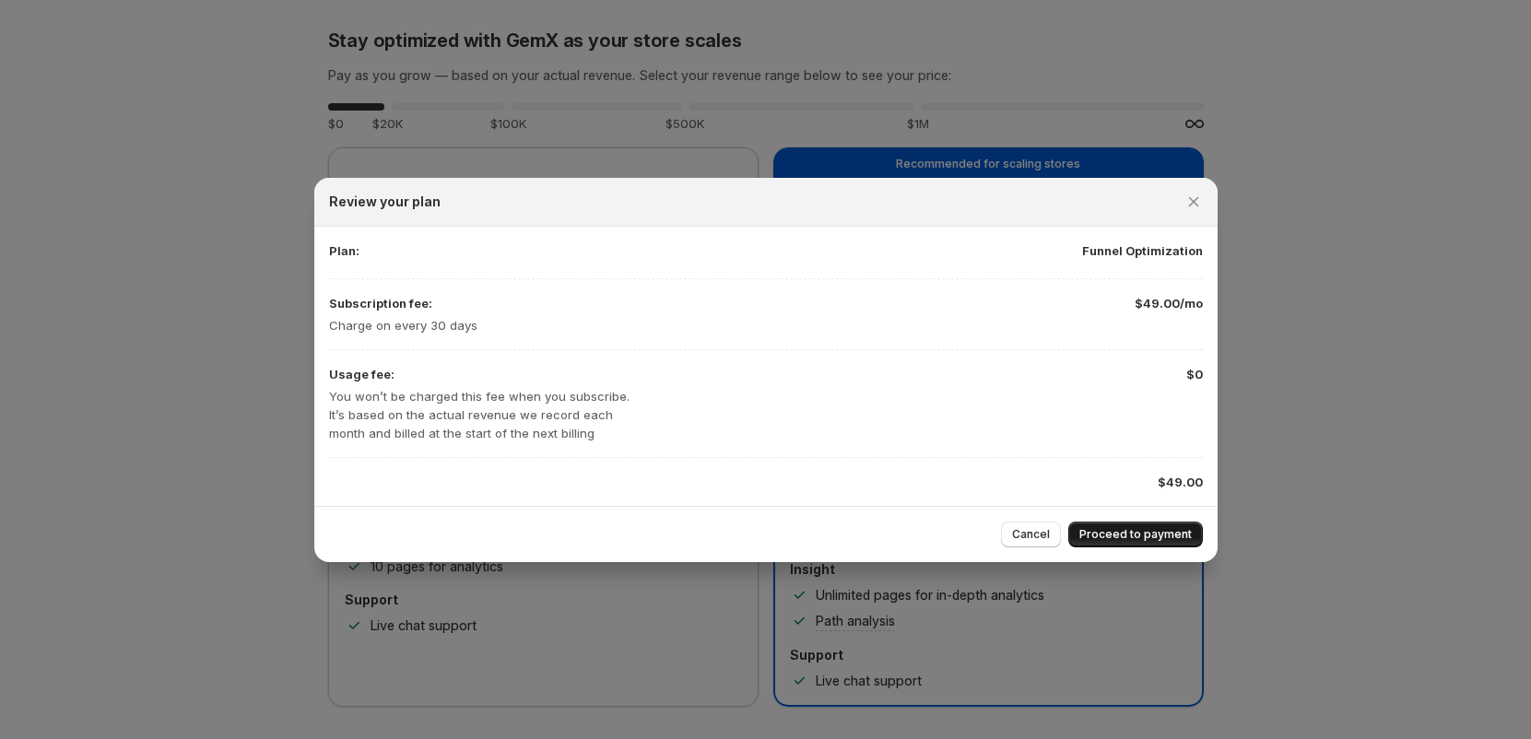
click at [1162, 544] on button "Proceed to payment" at bounding box center [1135, 535] width 135 height 26
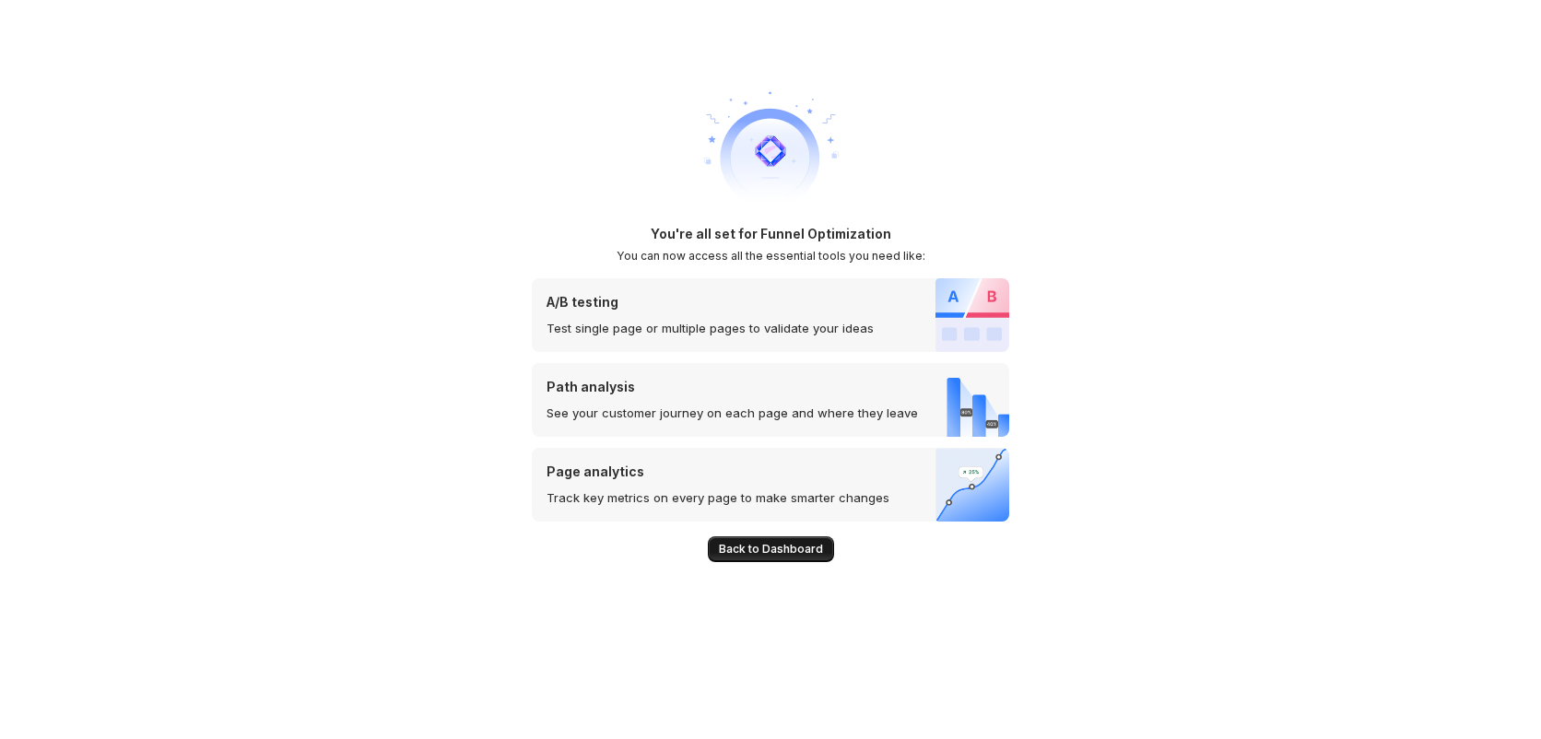
click at [768, 557] on button "Back to Dashboard" at bounding box center [771, 549] width 126 height 26
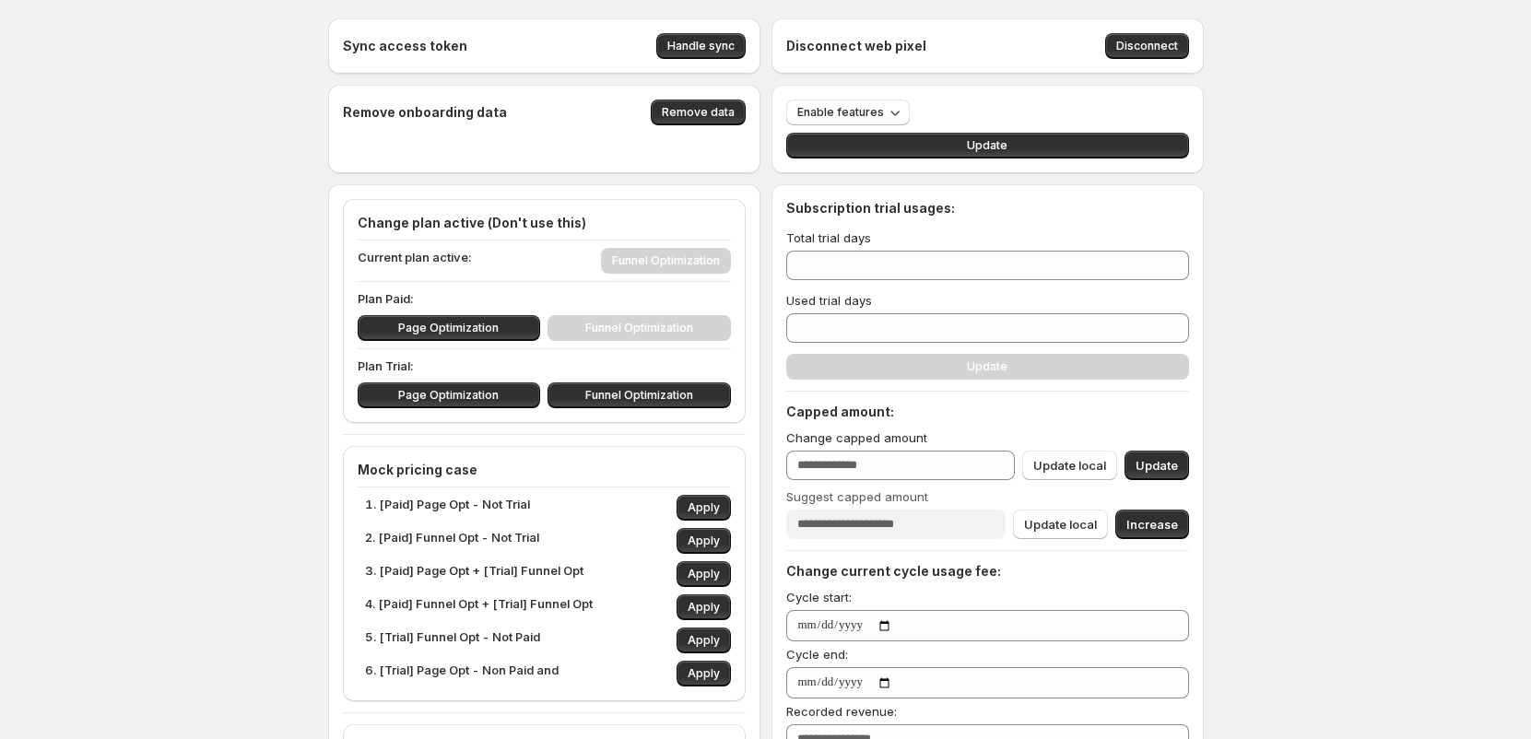
scroll to position [4, 0]
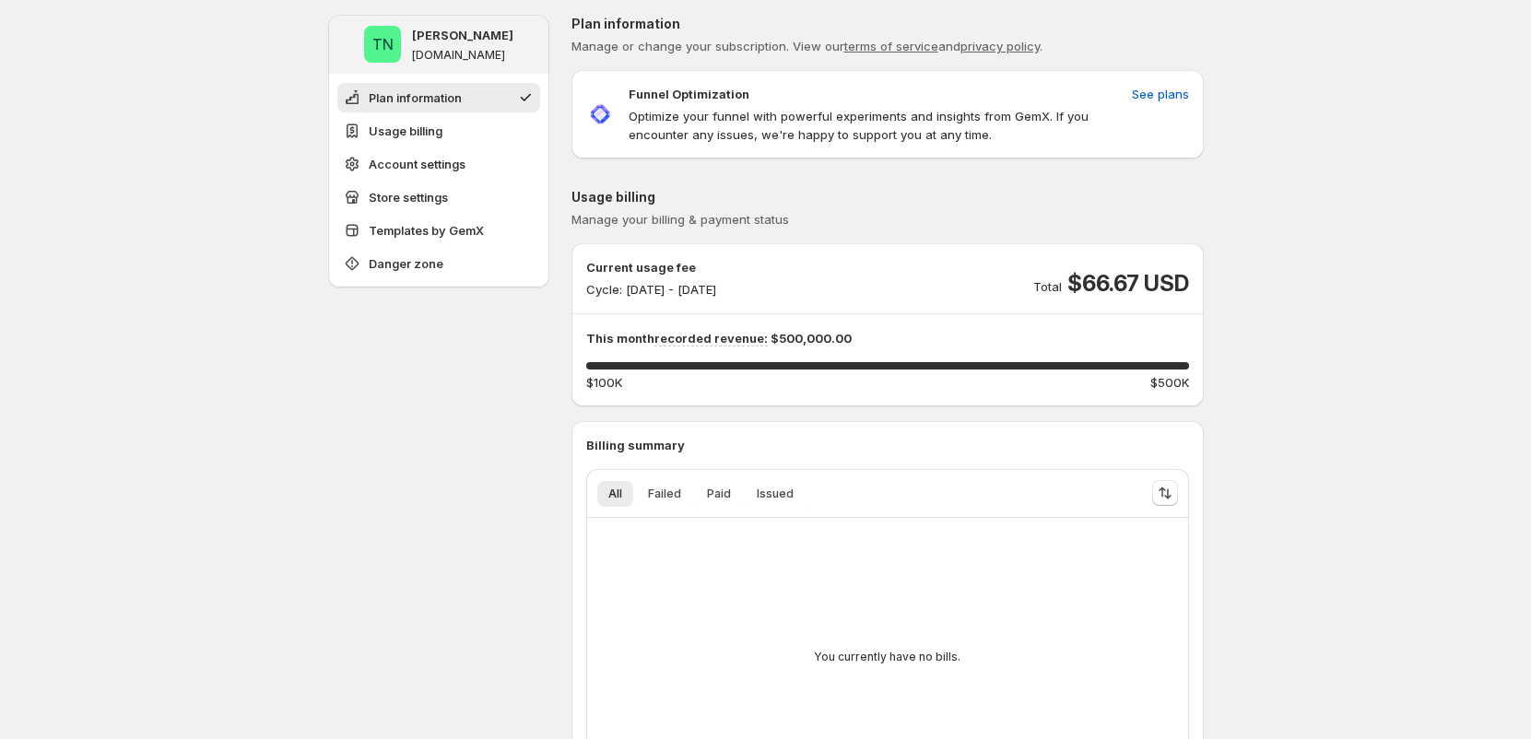
click at [1113, 283] on span "$66.67 USD" at bounding box center [1127, 283] width 121 height 29
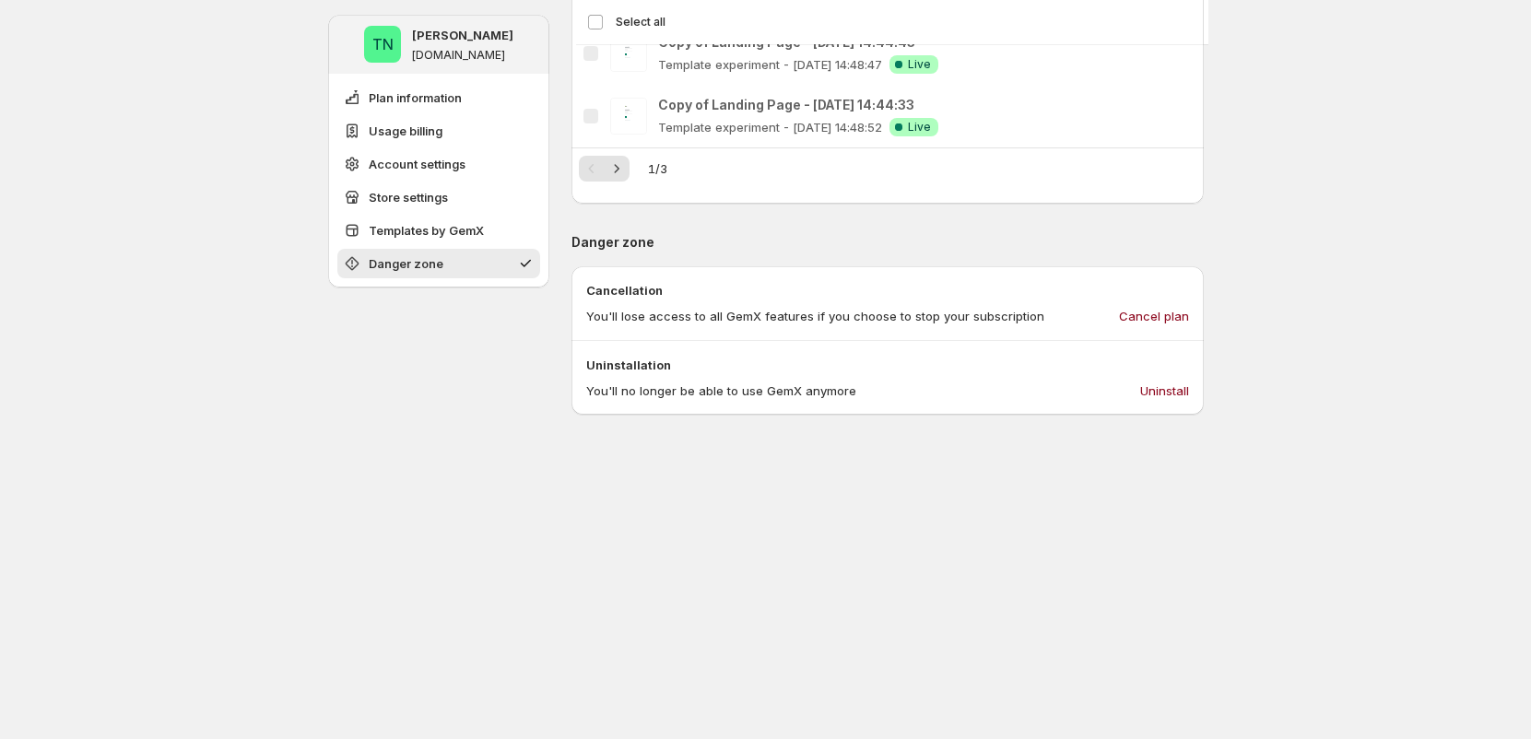
drag, startPoint x: 1297, startPoint y: 278, endPoint x: 1265, endPoint y: 292, distance: 35.1
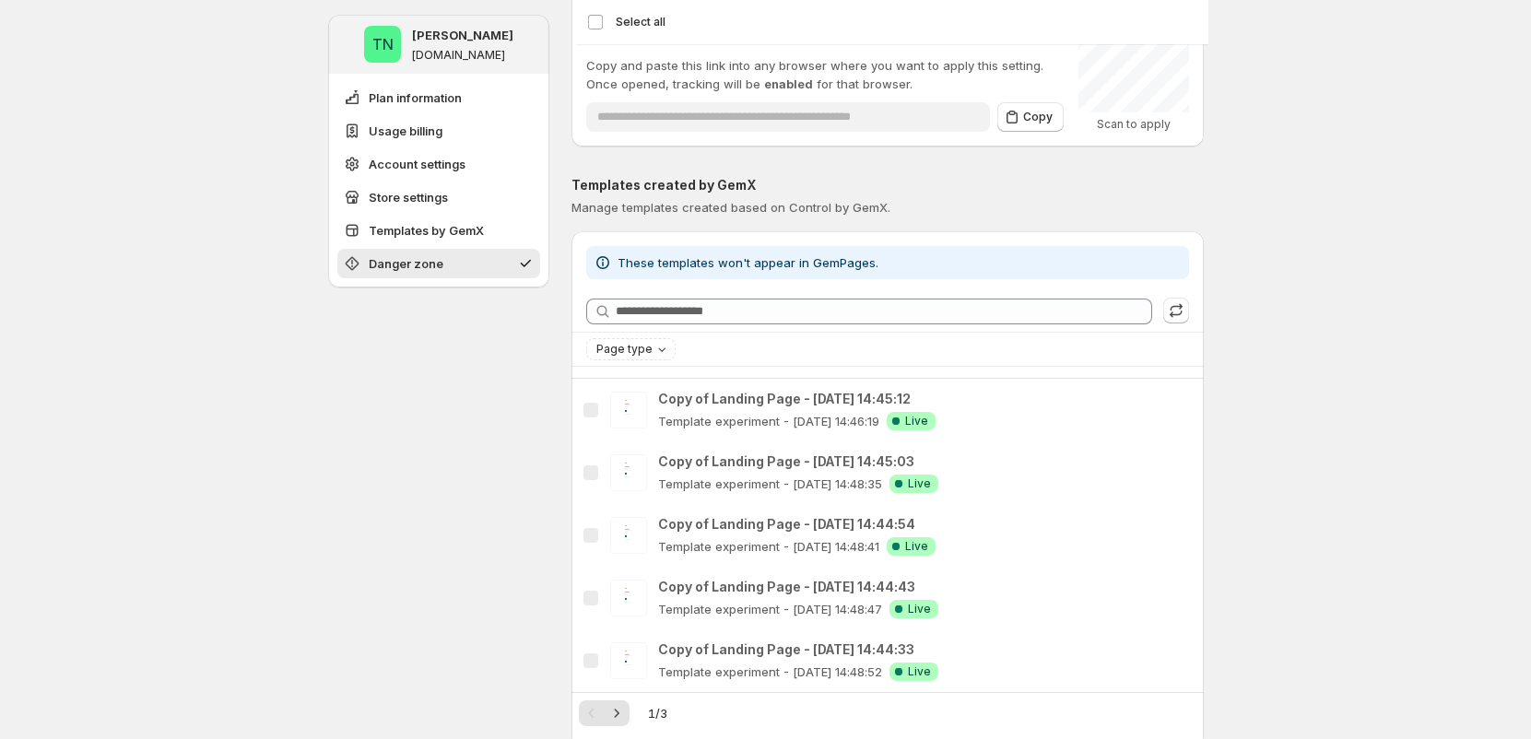
scroll to position [2100, 0]
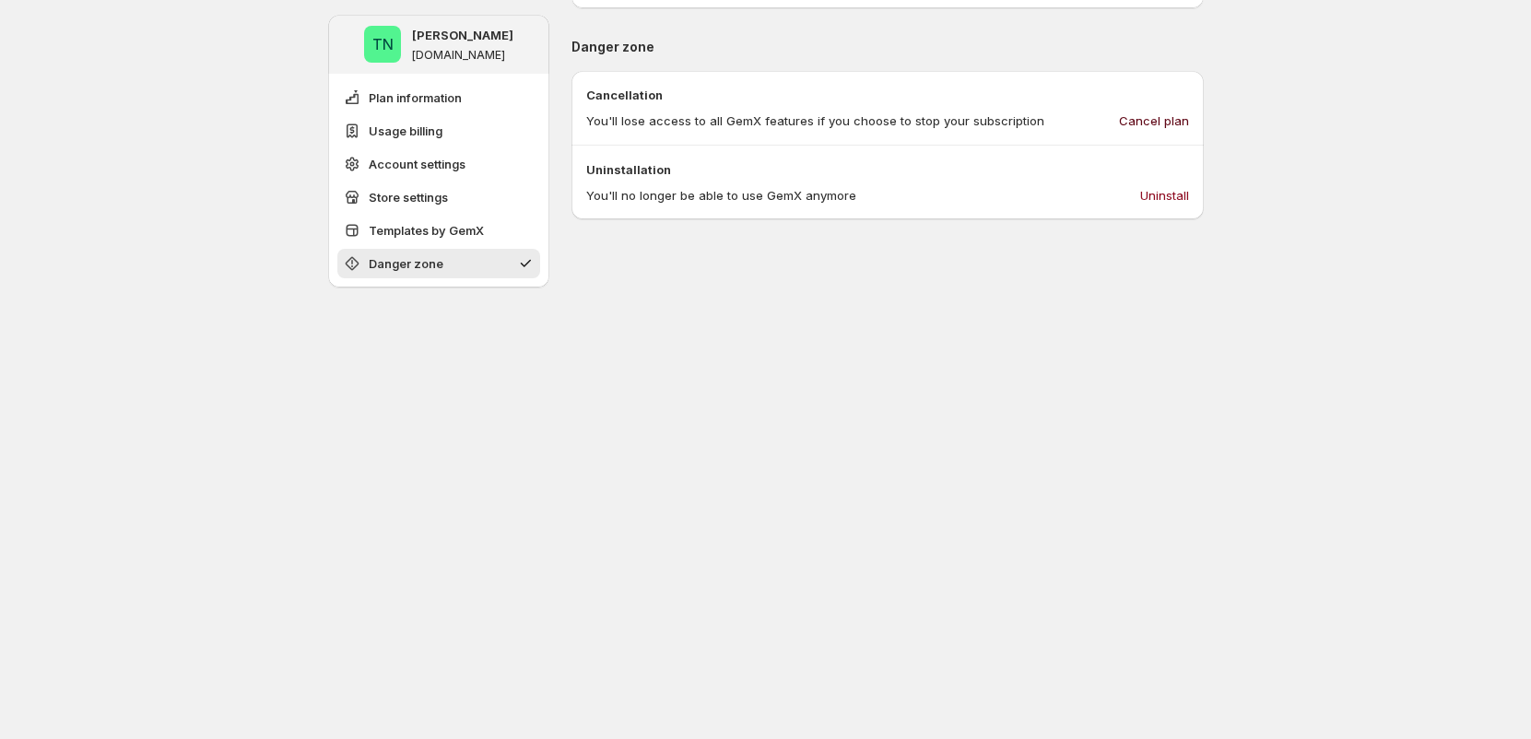
click at [1166, 123] on span "Cancel plan" at bounding box center [1154, 121] width 70 height 18
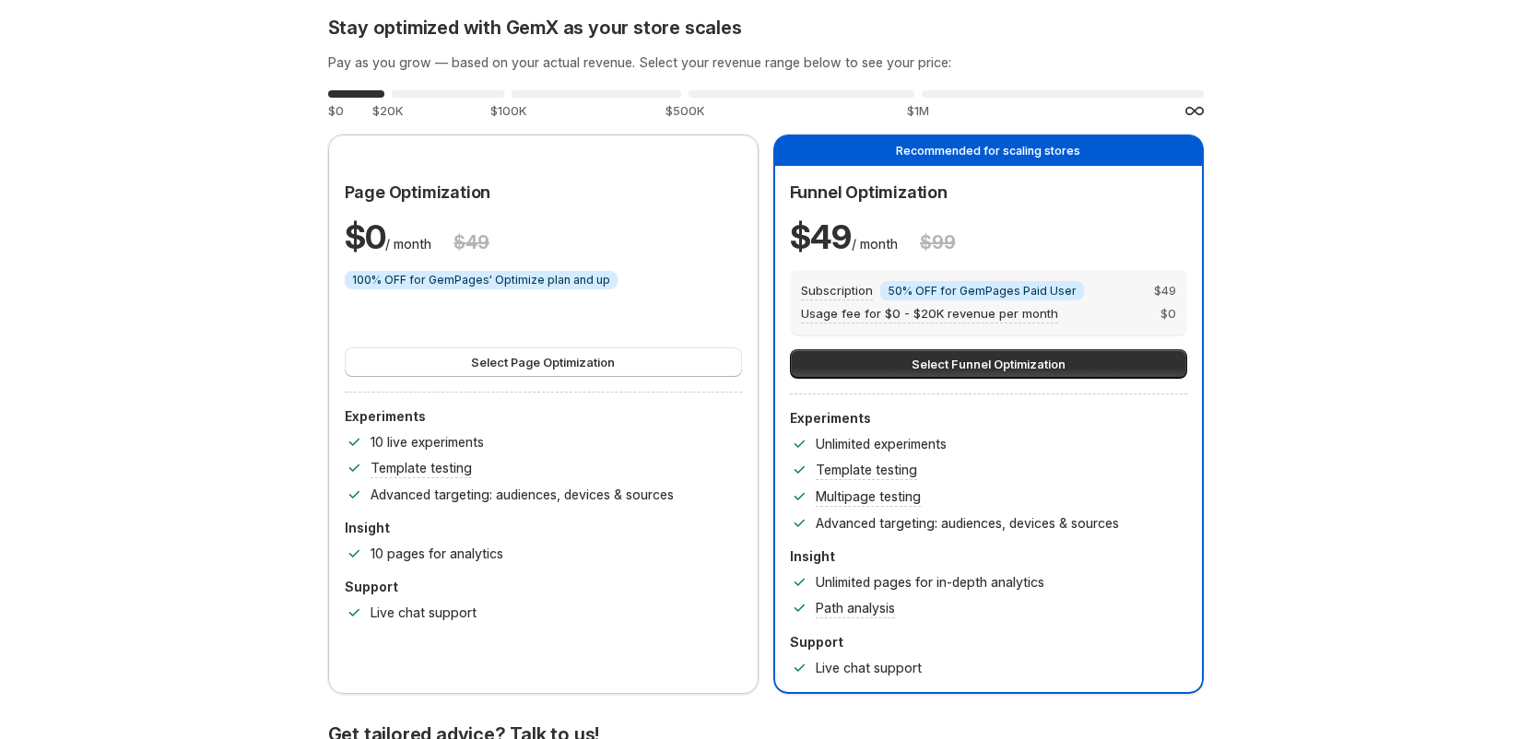
scroll to position [0, 0]
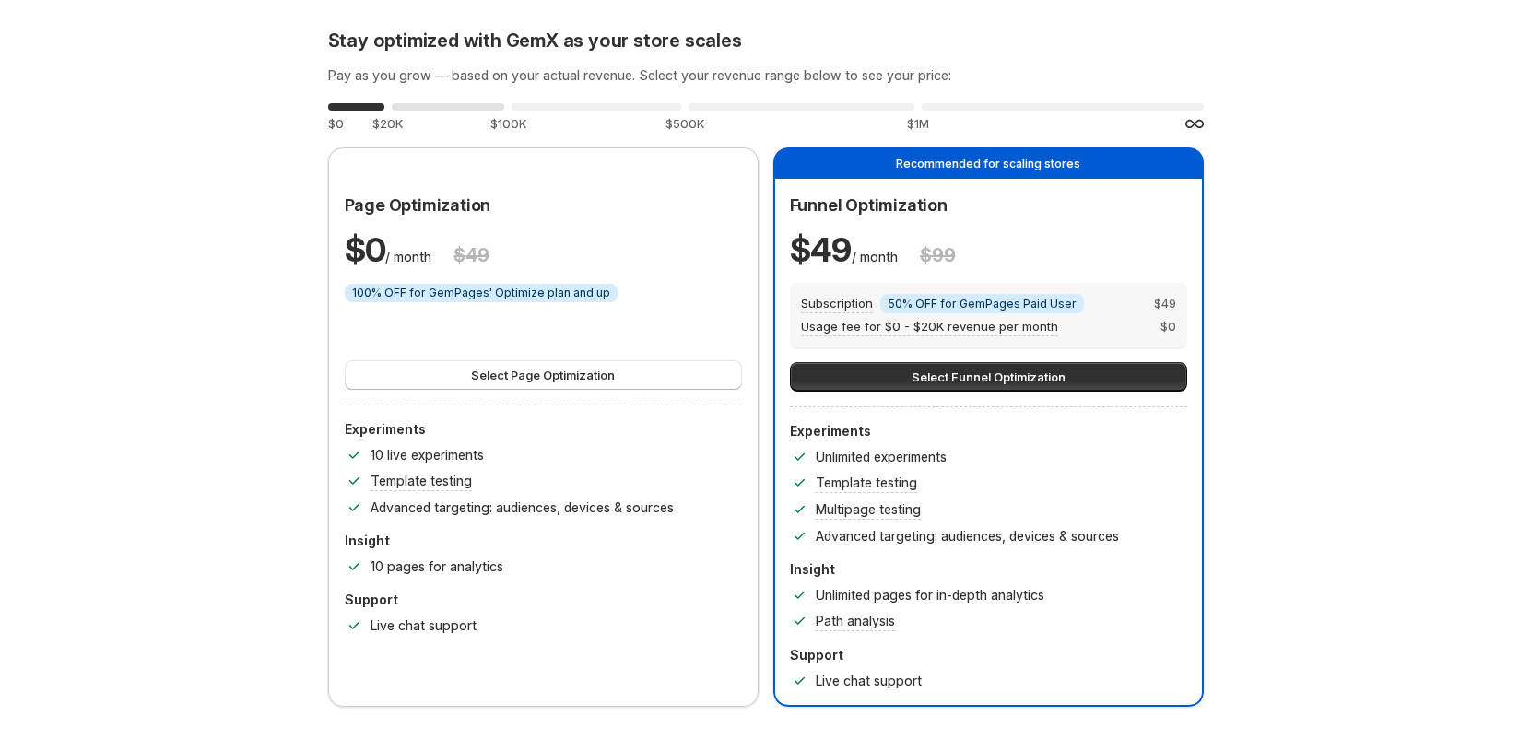
drag, startPoint x: 543, startPoint y: 105, endPoint x: 445, endPoint y: 121, distance: 99.0
click at [543, 105] on div "0 %" at bounding box center [597, 106] width 170 height 7
click at [384, 110] on div "0 %" at bounding box center [356, 106] width 56 height 7
click at [424, 107] on div "0 %" at bounding box center [448, 106] width 112 height 7
drag, startPoint x: 555, startPoint y: 103, endPoint x: 606, endPoint y: 104, distance: 50.7
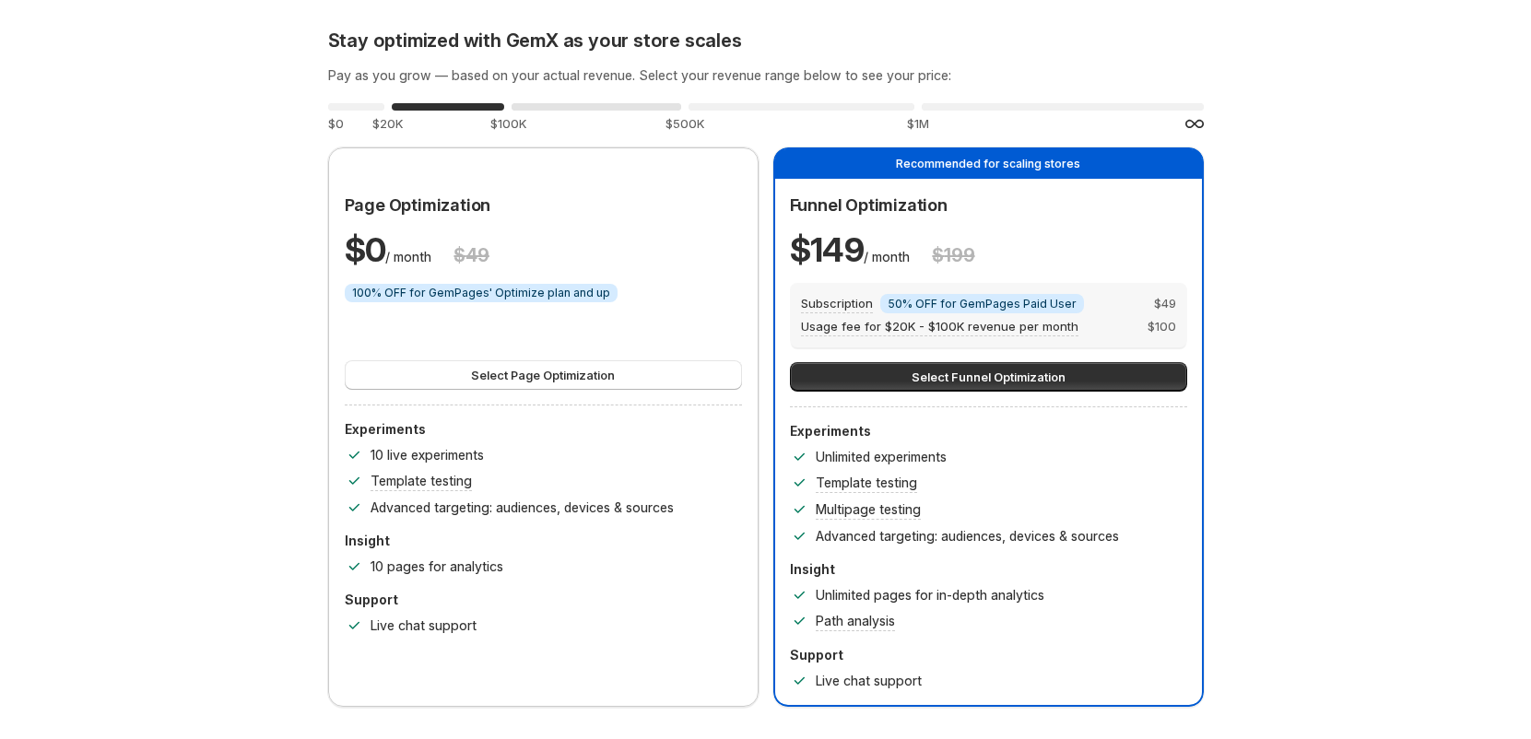
click at [557, 103] on div "0 %" at bounding box center [597, 106] width 170 height 7
drag, startPoint x: 761, startPoint y: 98, endPoint x: 777, endPoint y: 100, distance: 15.8
click at [762, 98] on div "Stay optimized with GemX as your store scales Pay as you grow — based on your a…" at bounding box center [766, 368] width 876 height 678
click at [826, 101] on div "0 % $500K" at bounding box center [802, 116] width 226 height 33
click at [976, 105] on div "0 %" at bounding box center [1063, 106] width 282 height 7
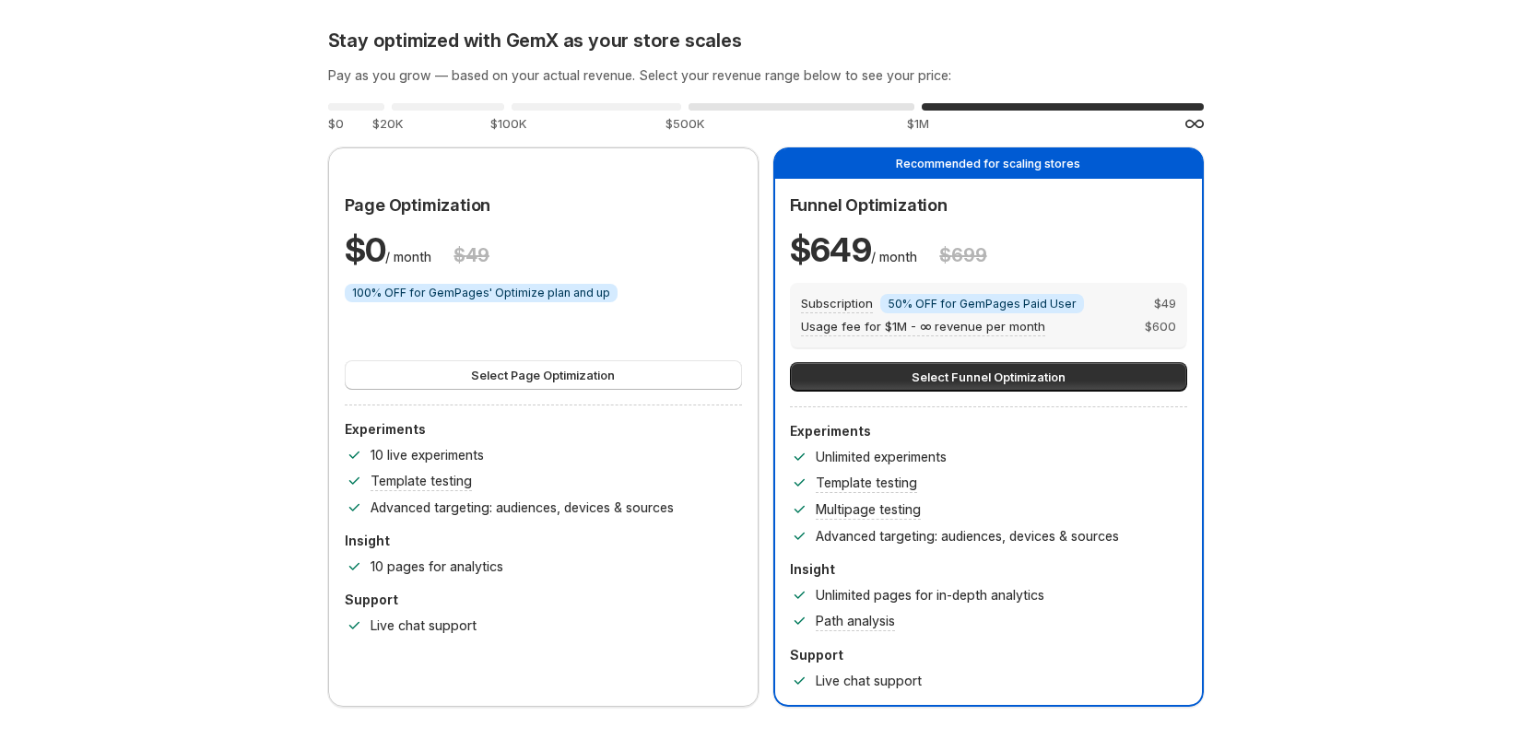
click at [710, 104] on div "0 %" at bounding box center [802, 106] width 226 height 7
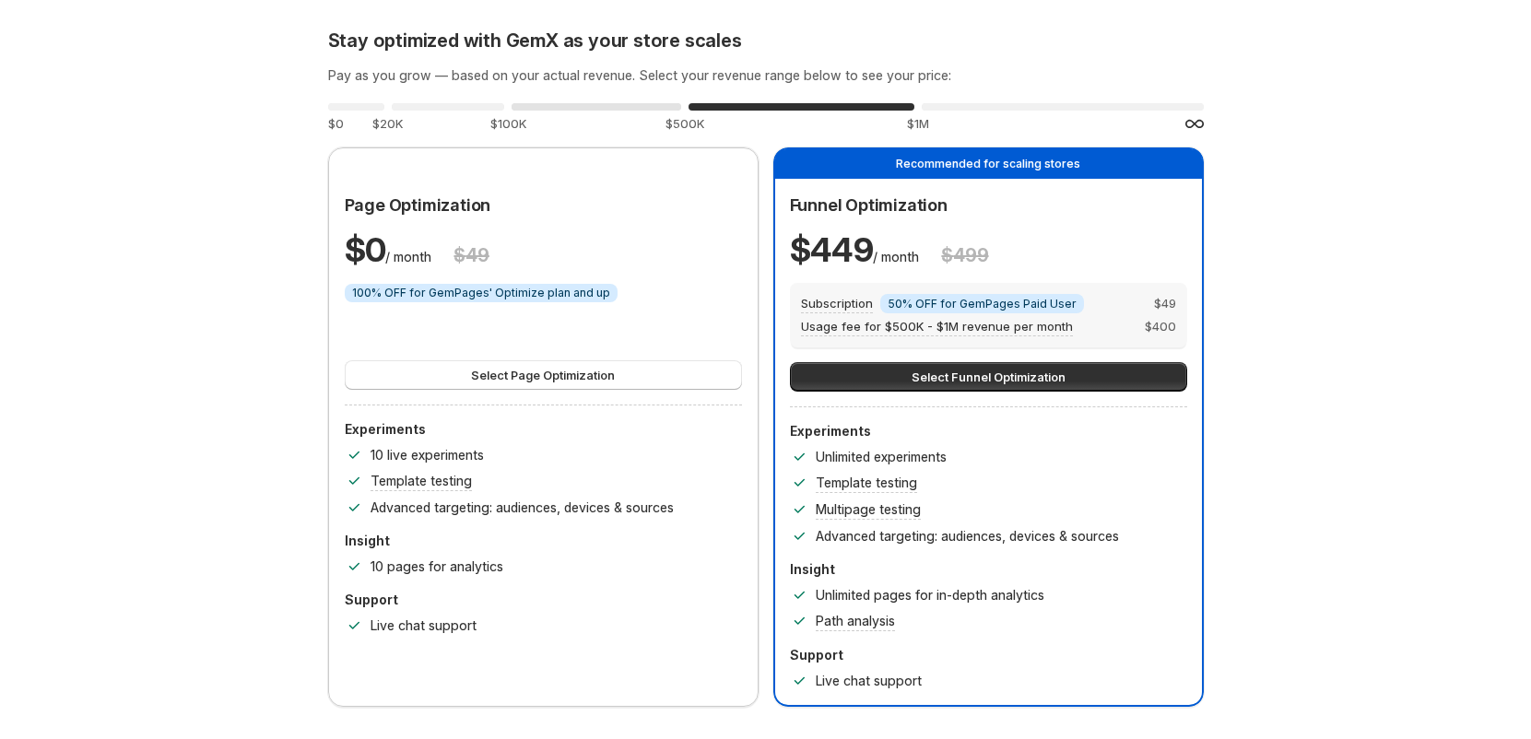
click at [576, 104] on div "0 %" at bounding box center [597, 106] width 170 height 7
click at [761, 104] on div "0 %" at bounding box center [802, 106] width 226 height 7
click at [946, 109] on div "0 %" at bounding box center [1063, 106] width 282 height 7
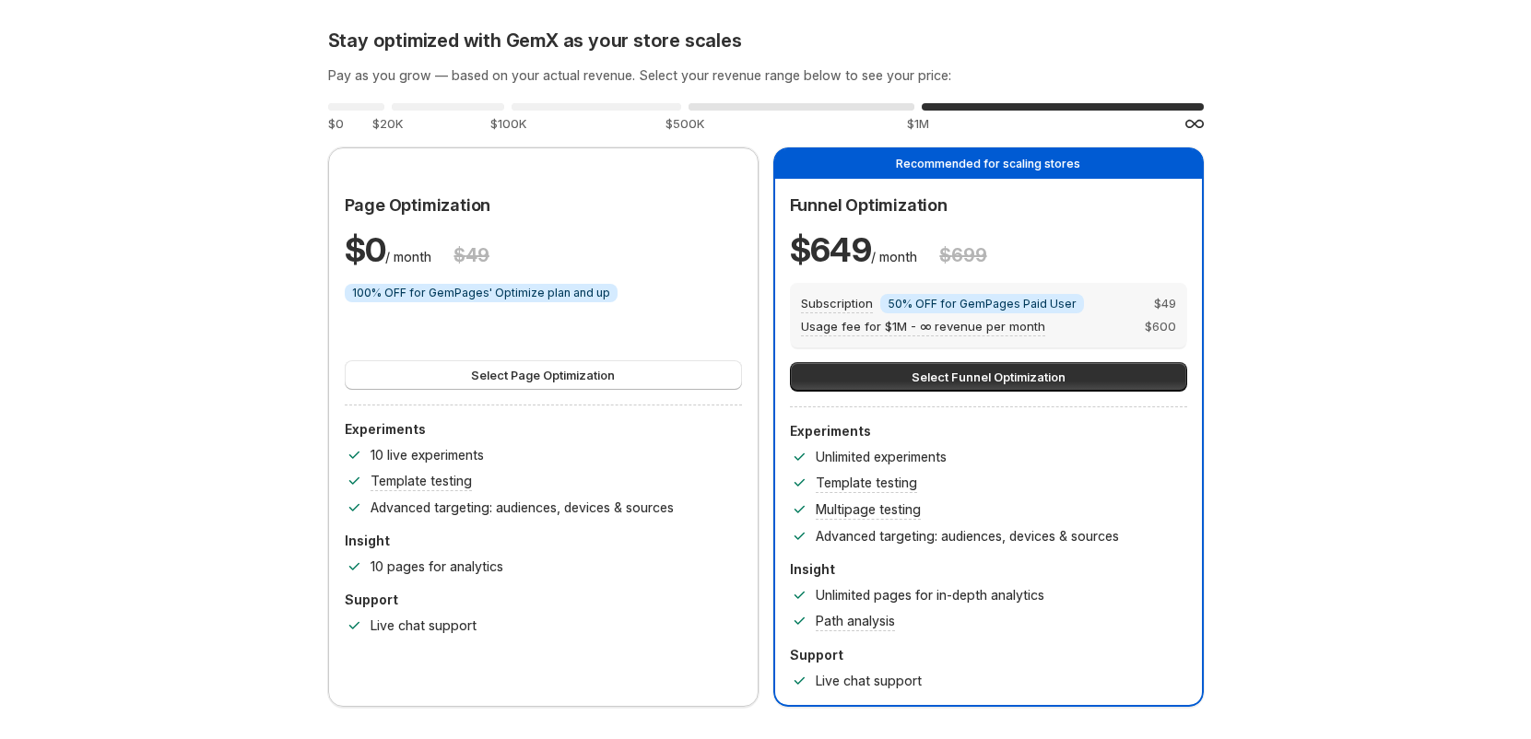
click at [833, 111] on div "0 % $500K" at bounding box center [802, 116] width 226 height 33
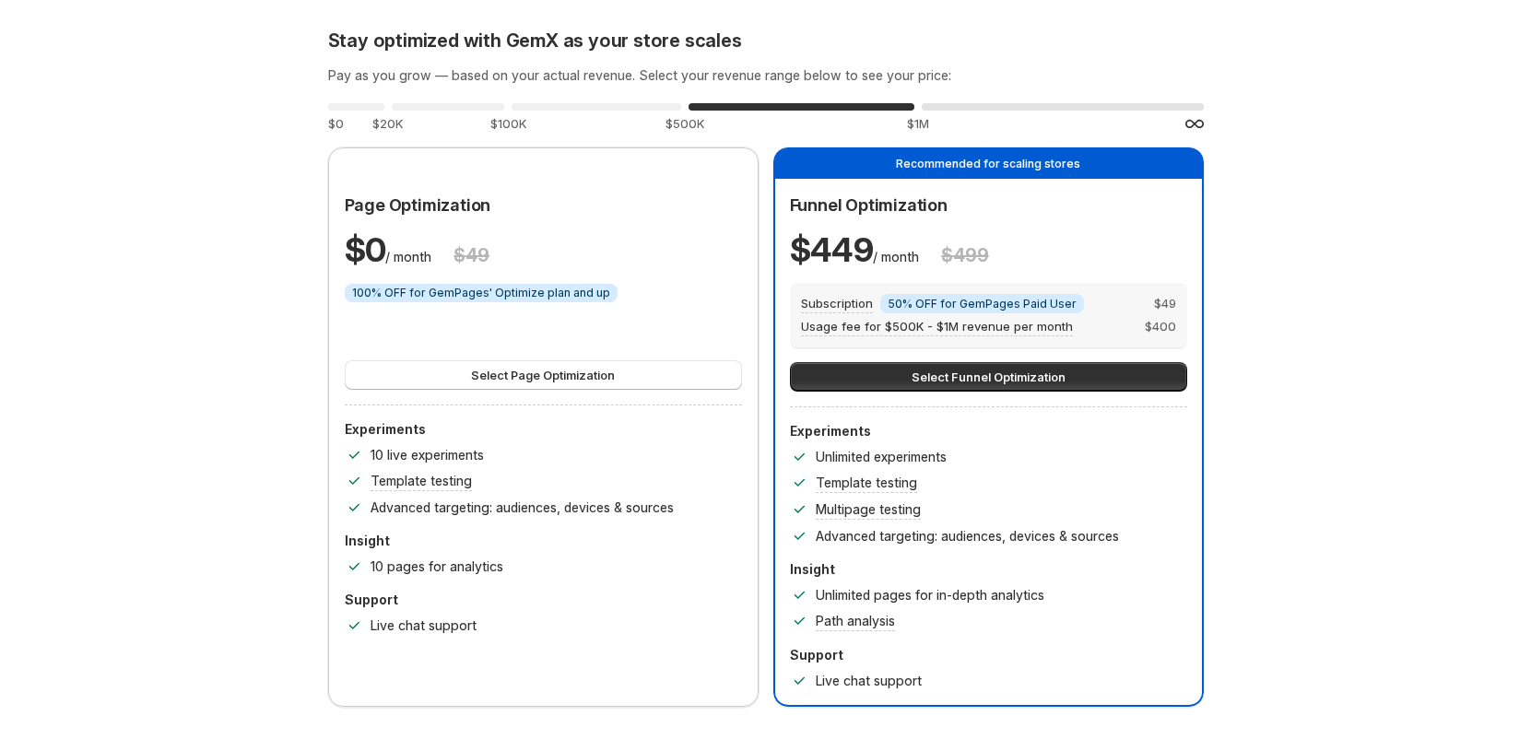
click at [958, 109] on div "0 %" at bounding box center [1063, 106] width 282 height 7
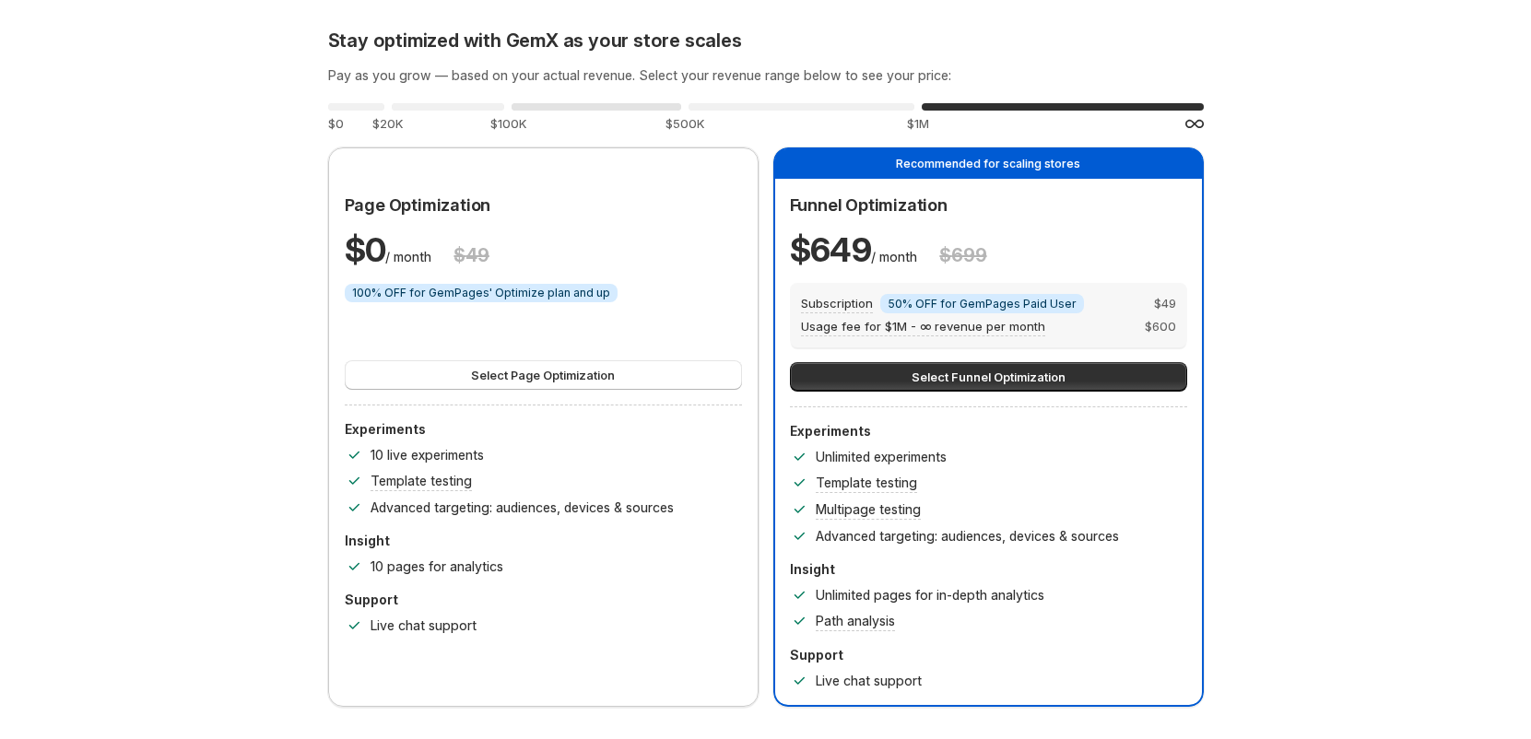
click at [625, 112] on div "0 % $100K" at bounding box center [597, 116] width 170 height 33
click at [793, 104] on div "0 %" at bounding box center [802, 106] width 226 height 7
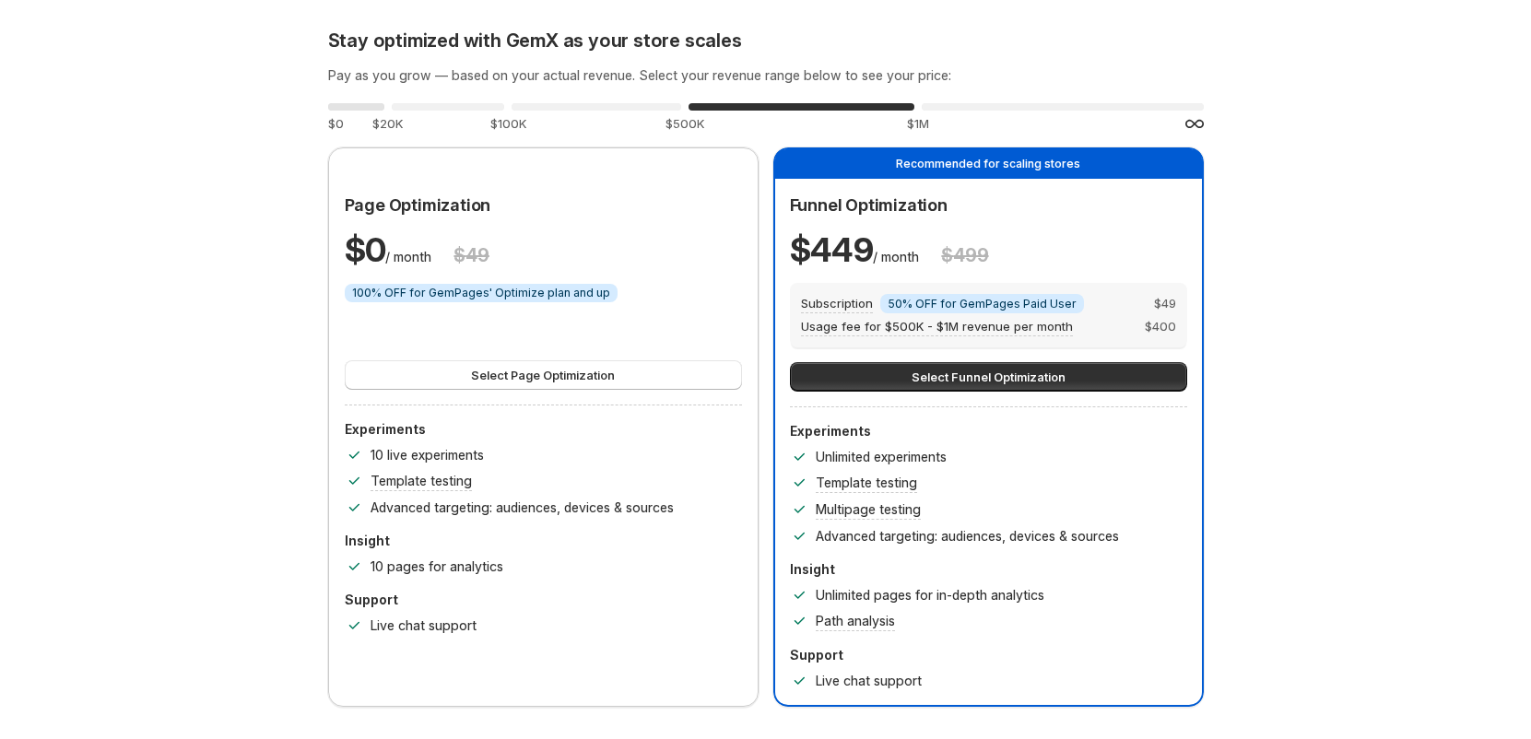
drag, startPoint x: 424, startPoint y: 114, endPoint x: 368, endPoint y: 116, distance: 56.3
click at [424, 114] on div "0 % $20K" at bounding box center [448, 116] width 112 height 33
click at [340, 110] on div "0 %" at bounding box center [356, 106] width 56 height 7
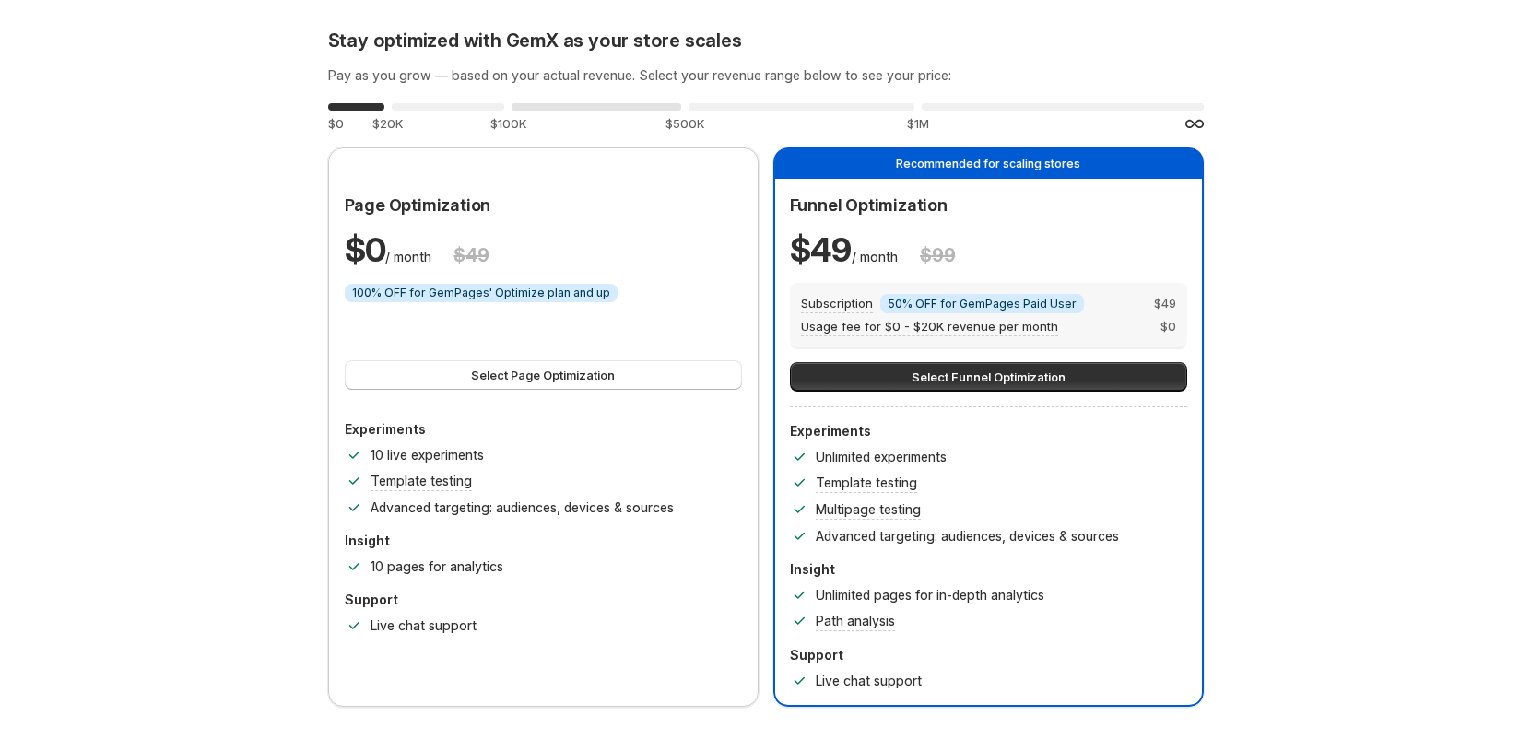
click at [569, 104] on div "0 %" at bounding box center [597, 106] width 170 height 7
click at [749, 103] on div "0 %" at bounding box center [802, 106] width 226 height 7
click at [987, 105] on div "0 %" at bounding box center [1063, 106] width 282 height 7
click at [873, 104] on div "0 %" at bounding box center [802, 106] width 226 height 7
click at [968, 101] on div "0 % $1M" at bounding box center [1063, 116] width 282 height 33
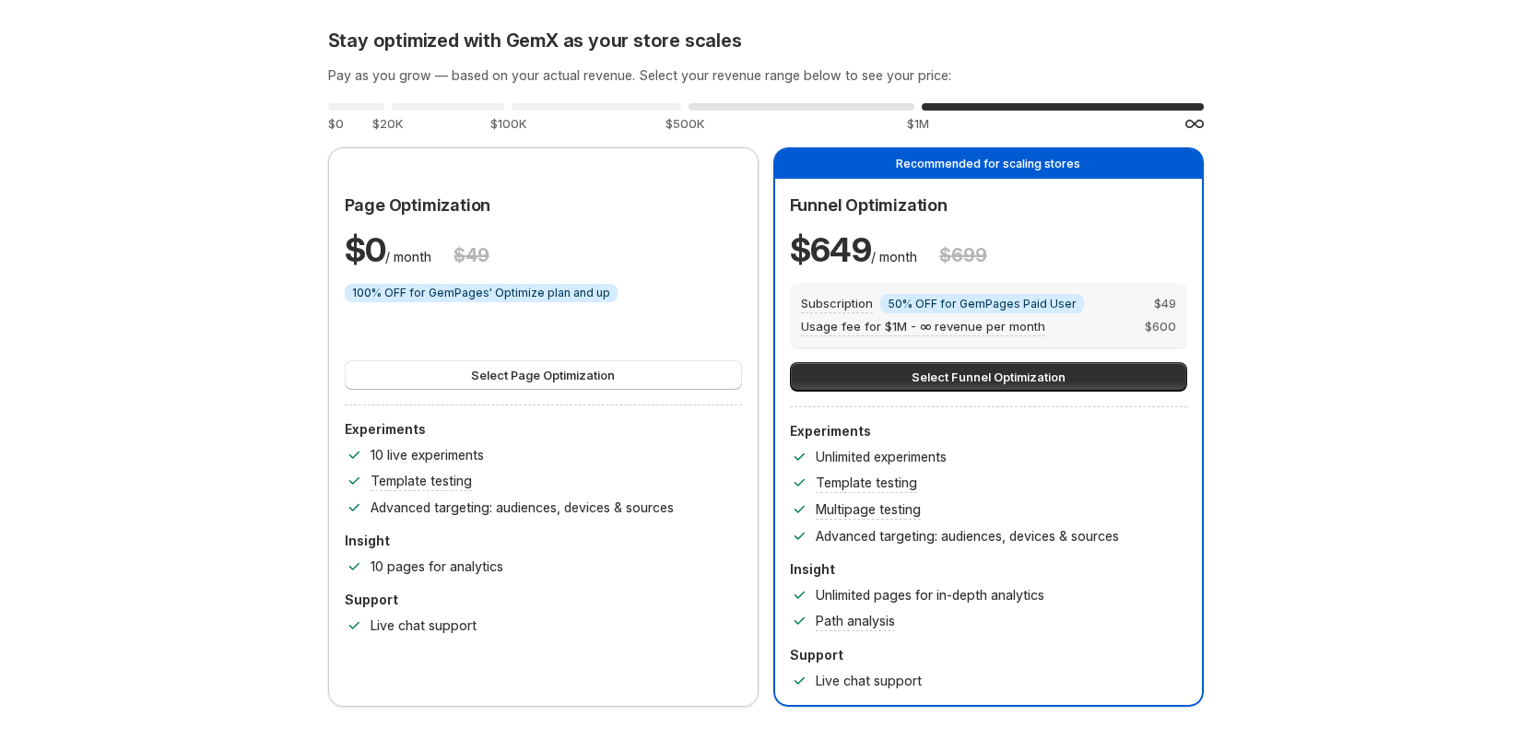
click at [866, 104] on div "0 %" at bounding box center [802, 106] width 226 height 7
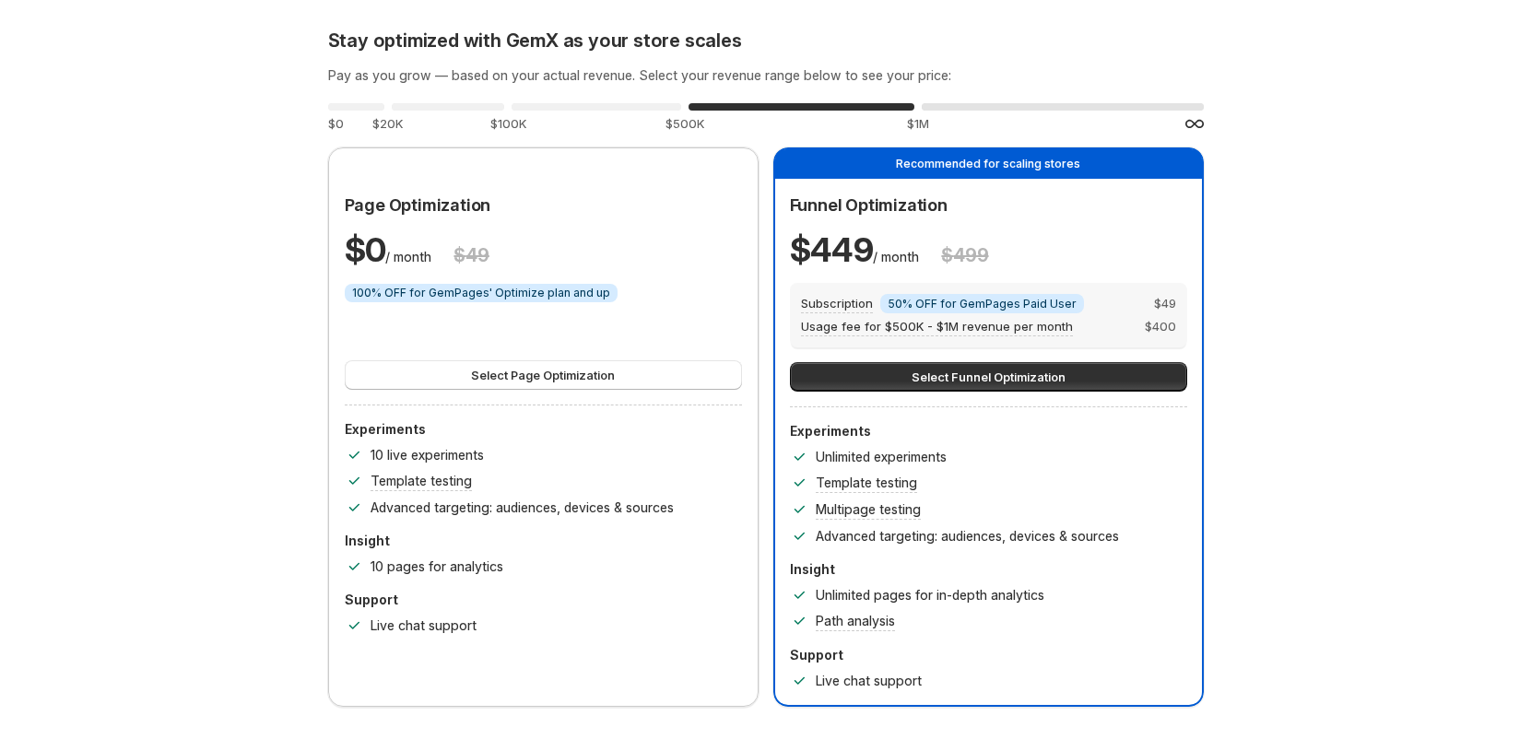
click at [993, 103] on div "0 %" at bounding box center [1063, 106] width 282 height 7
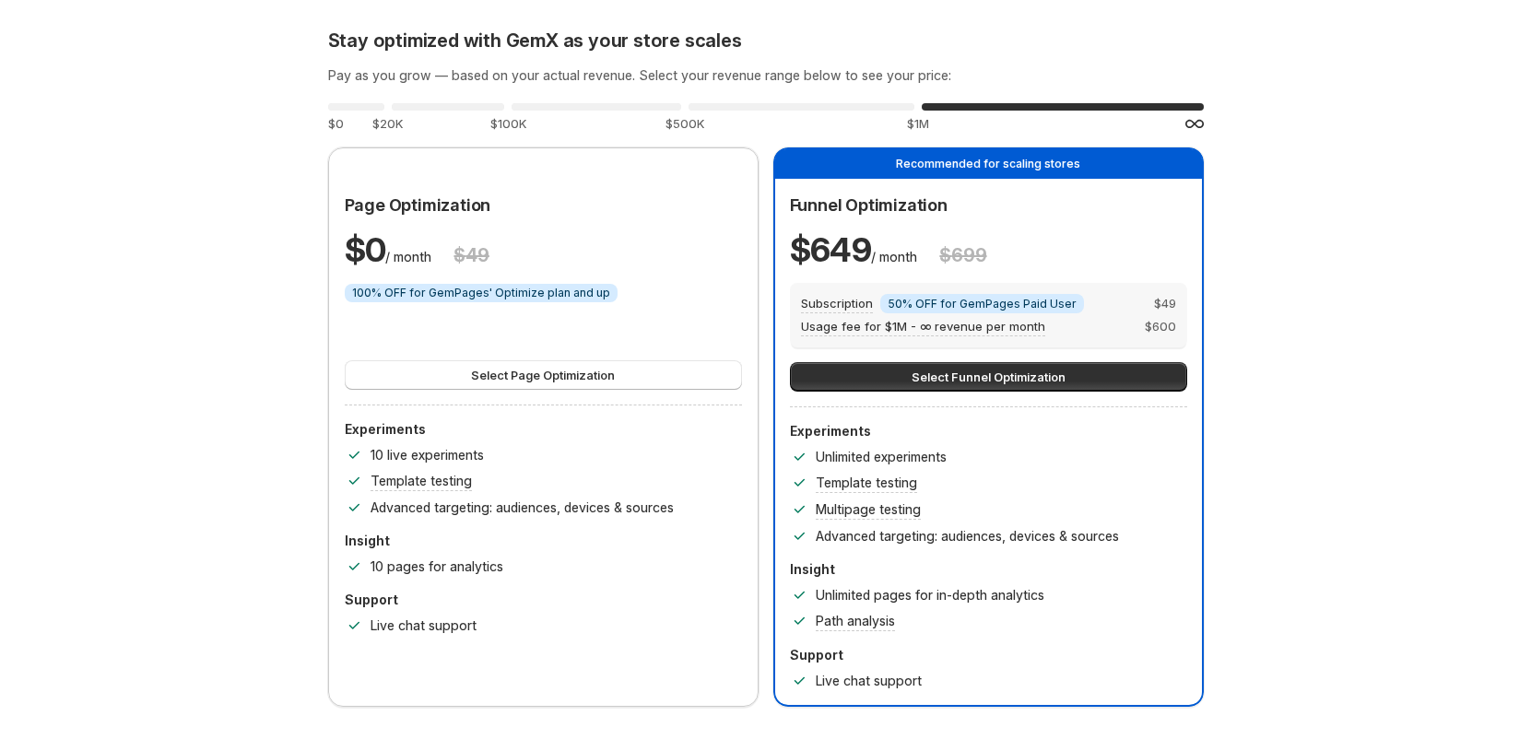
click at [779, 94] on div "Stay optimized with GemX as your store scales Pay as you grow — based on your a…" at bounding box center [766, 368] width 876 height 678
click at [755, 101] on div "0 % $500K" at bounding box center [802, 116] width 226 height 33
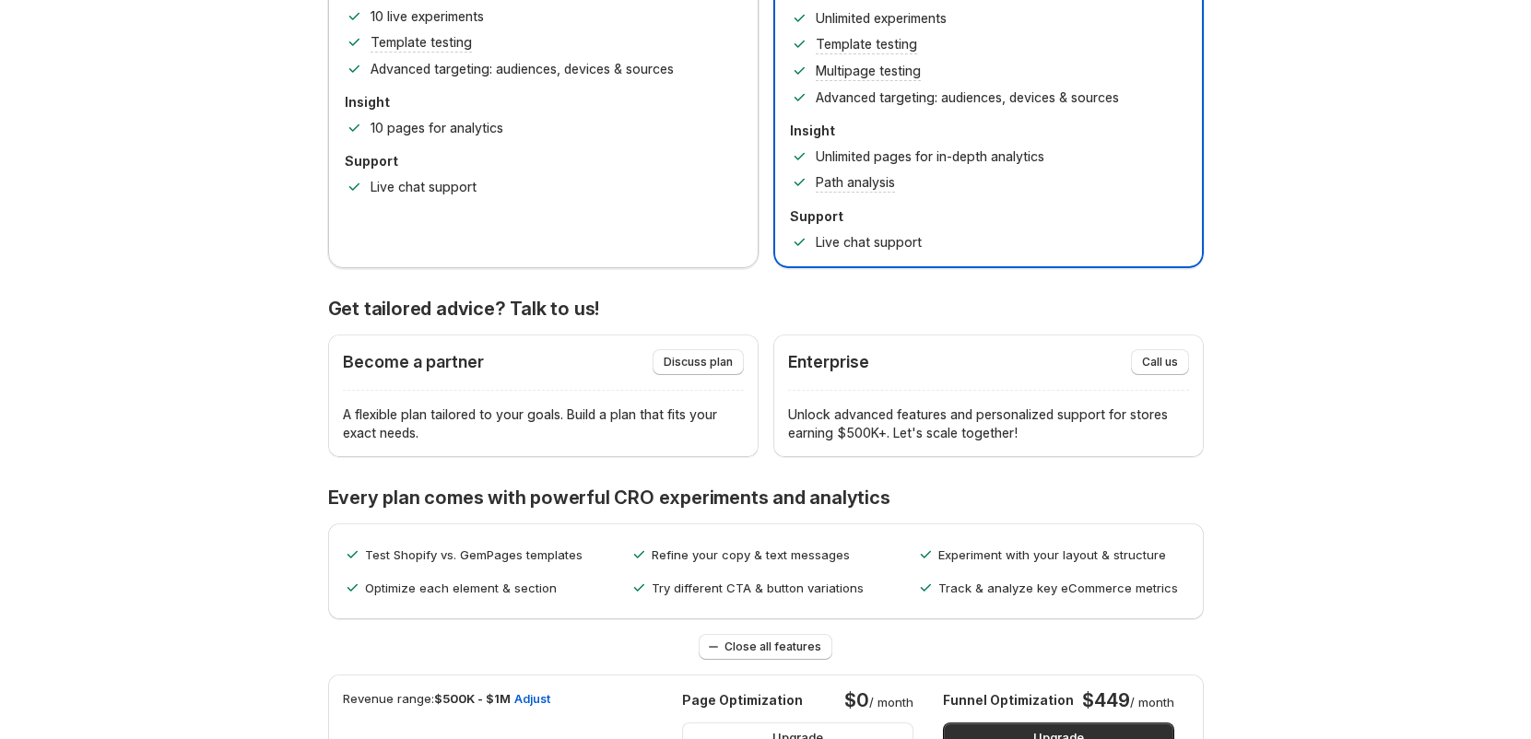
scroll to position [425, 0]
